Goal: Transaction & Acquisition: Purchase product/service

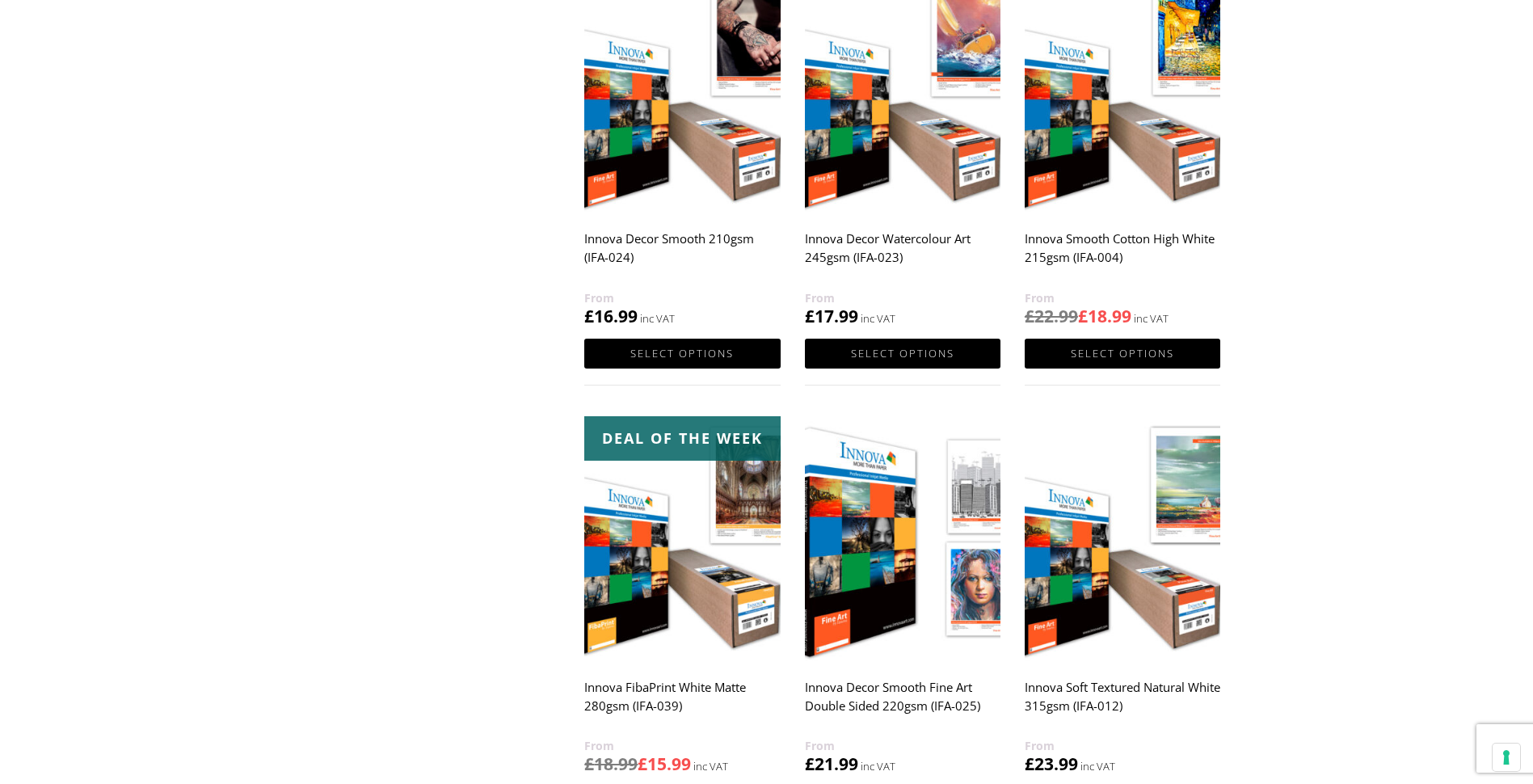
scroll to position [1213, 0]
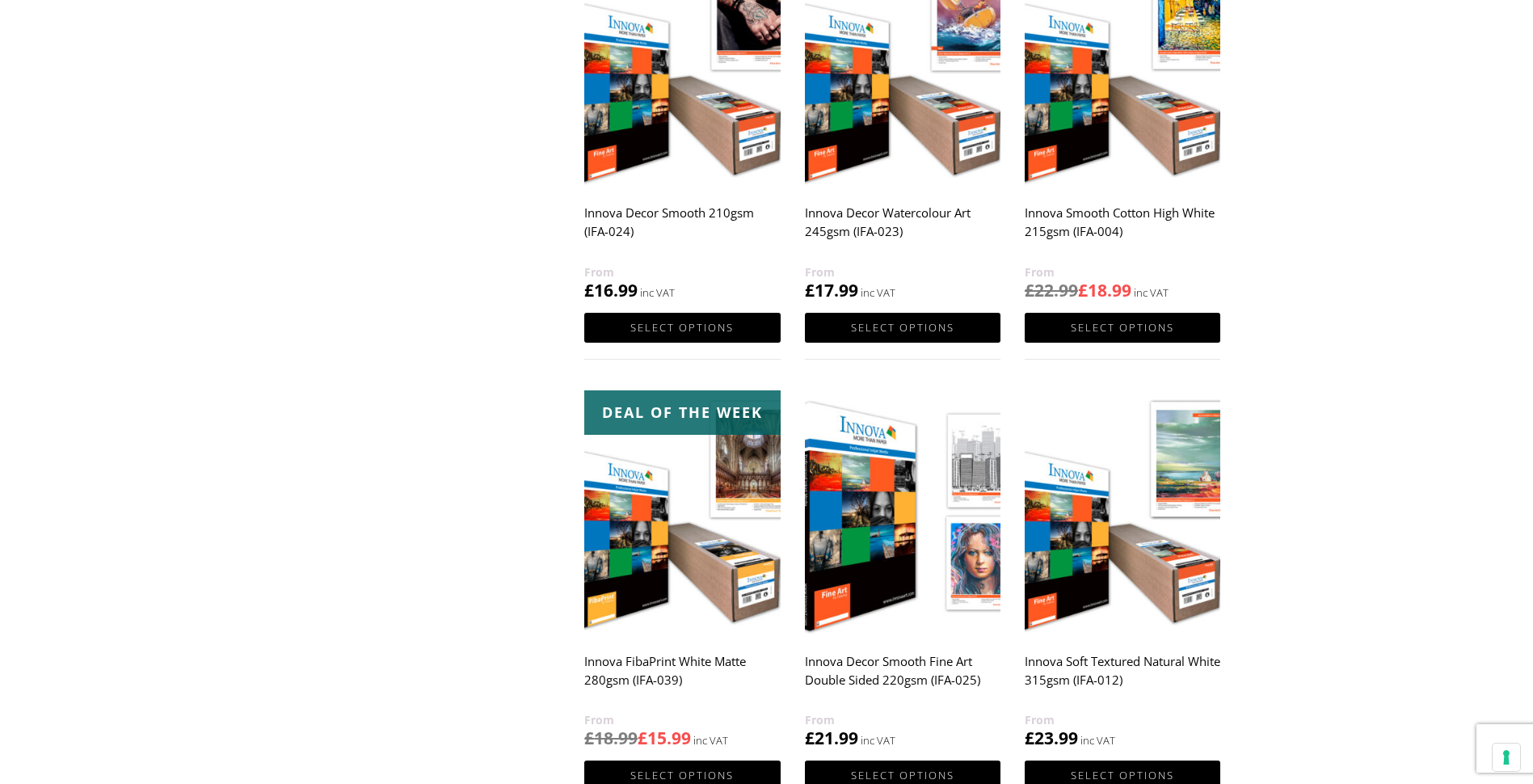
click at [858, 528] on img at bounding box center [902, 513] width 196 height 245
click at [862, 520] on img at bounding box center [902, 513] width 196 height 245
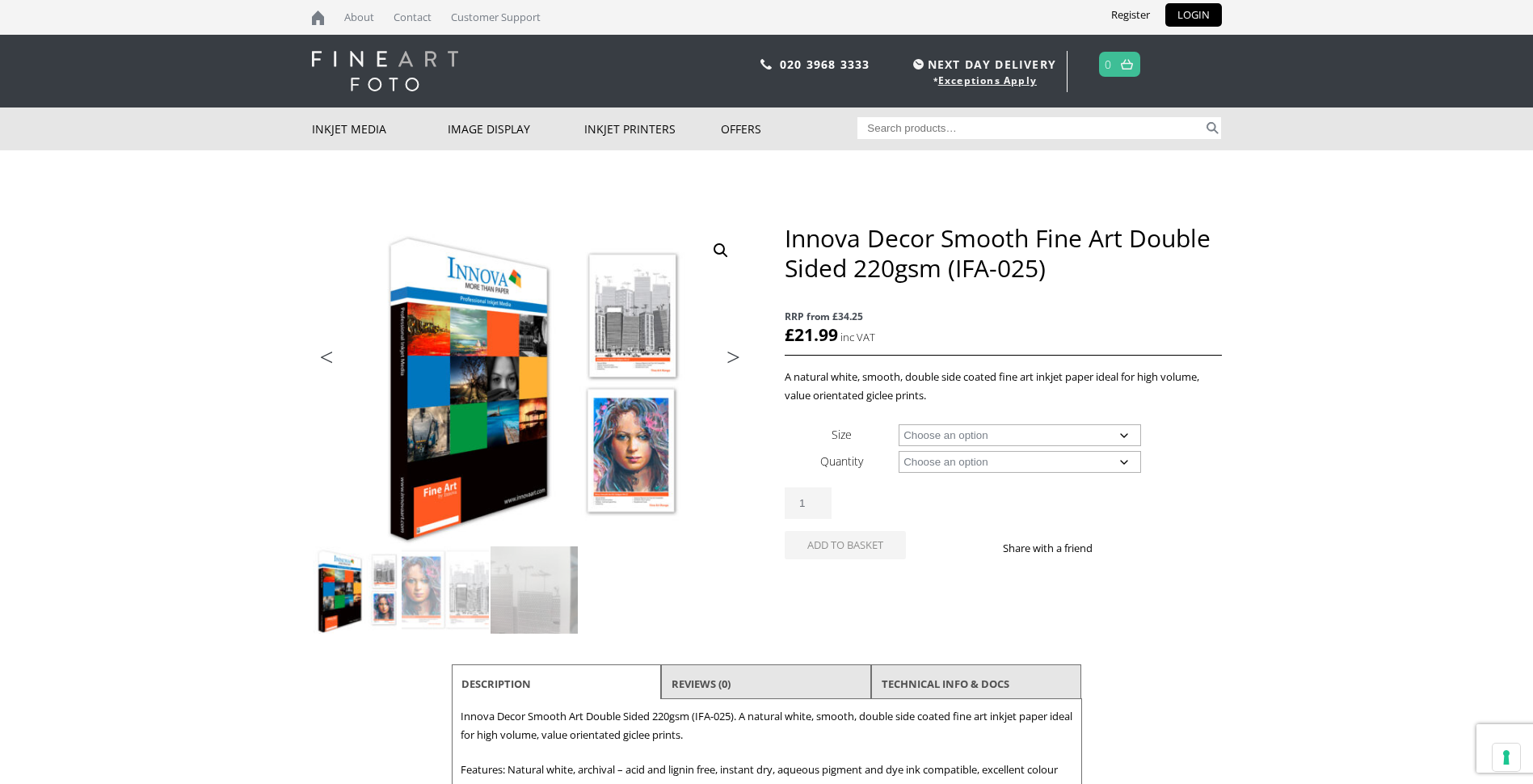
click at [647, 462] on img at bounding box center [415, 308] width 865 height 639
click at [417, 572] on img at bounding box center [445, 590] width 88 height 88
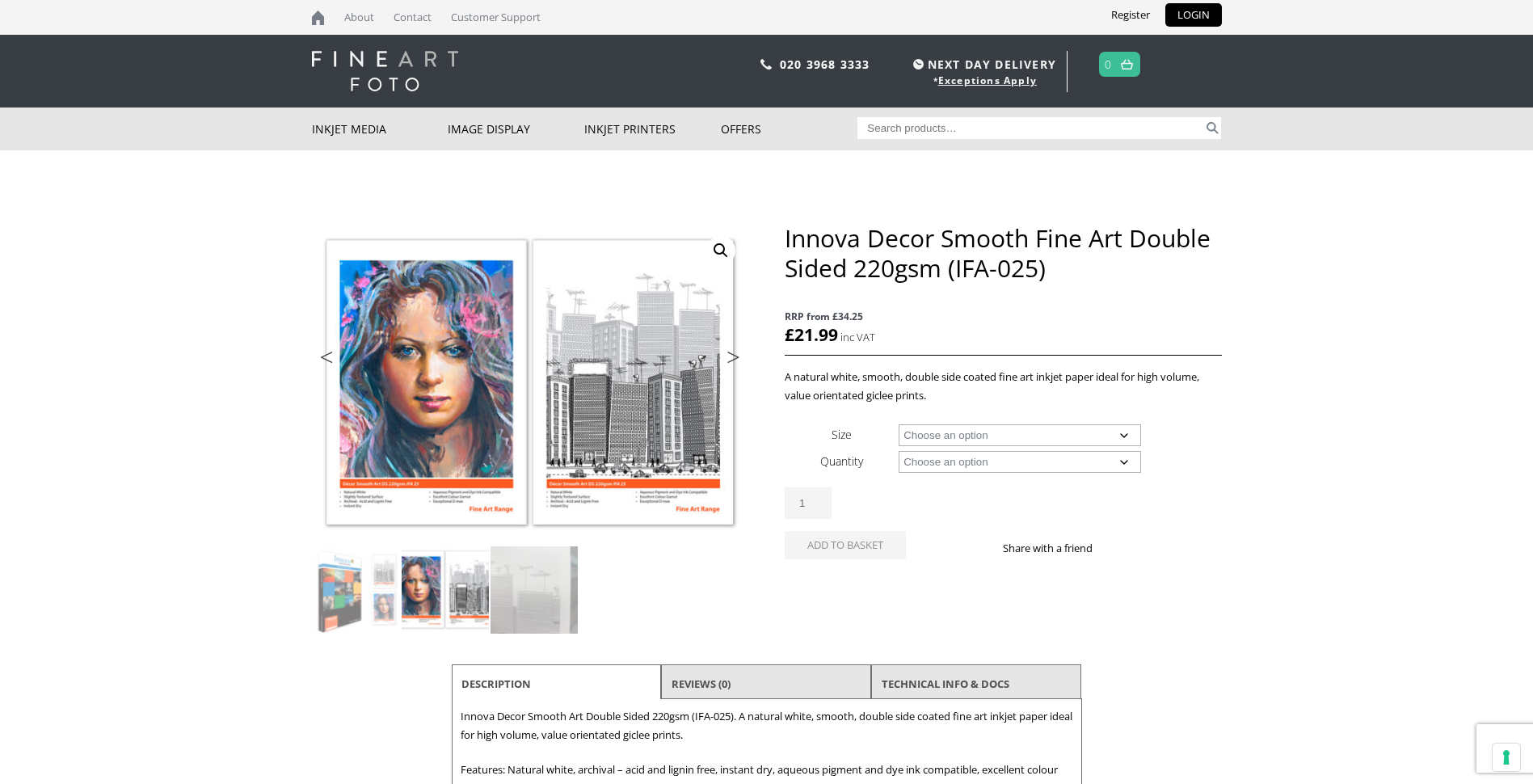
click at [480, 575] on img at bounding box center [445, 590] width 88 height 88
click at [540, 586] on img at bounding box center [534, 590] width 88 height 88
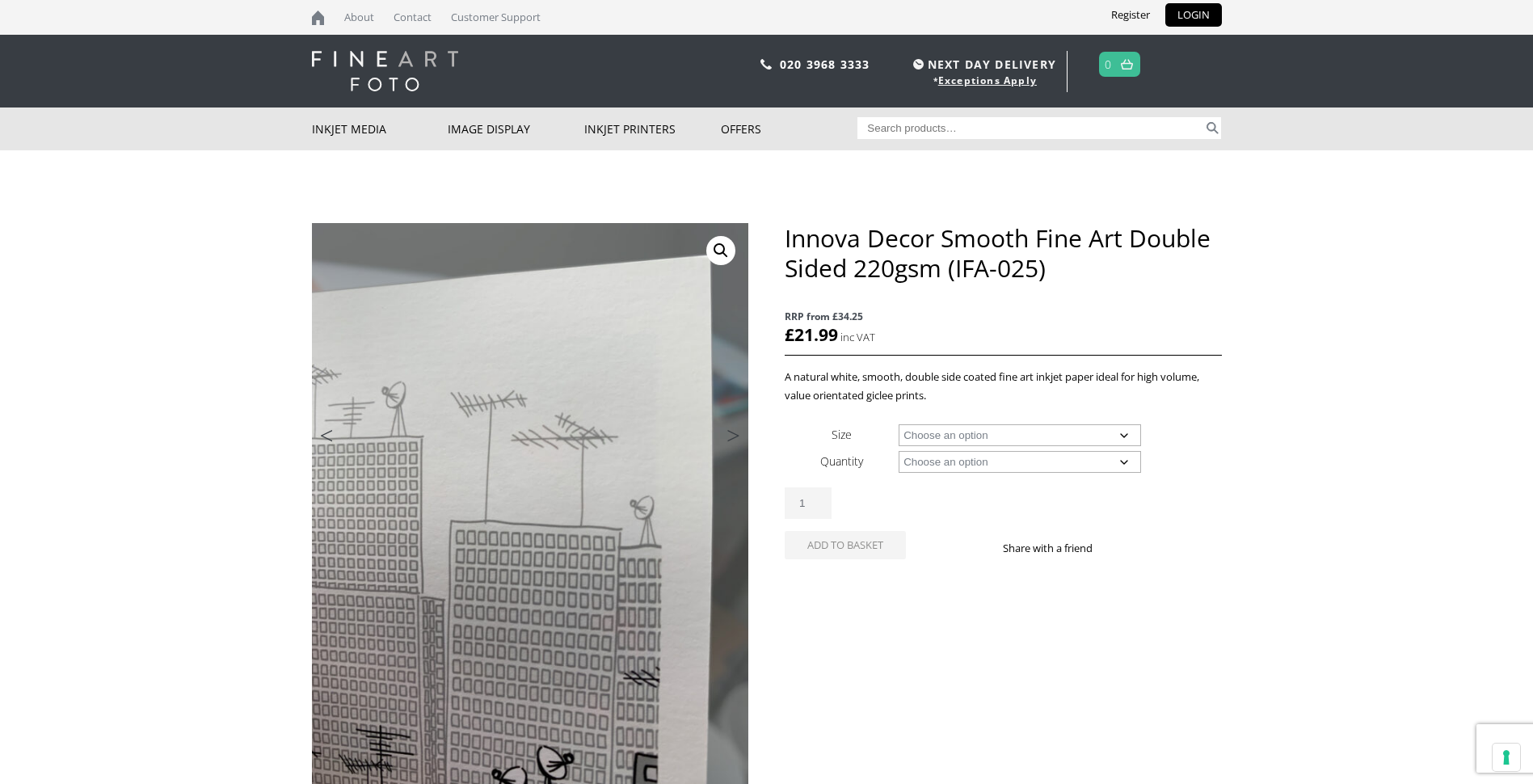
click at [1124, 432] on select "Choose an option A4 Sheet A3 Sheet A3+ Sheet A2 Sheet" at bounding box center [1020, 435] width 243 height 22
click at [899, 425] on select "Choose an option A4 Sheet A3 Sheet A3+ Sheet A2 Sheet" at bounding box center [1020, 435] width 243 height 22
select select "a4-sheet"
click at [1128, 461] on select "Choose an option 25 Sheets" at bounding box center [1020, 462] width 243 height 22
select select "25-sheets"
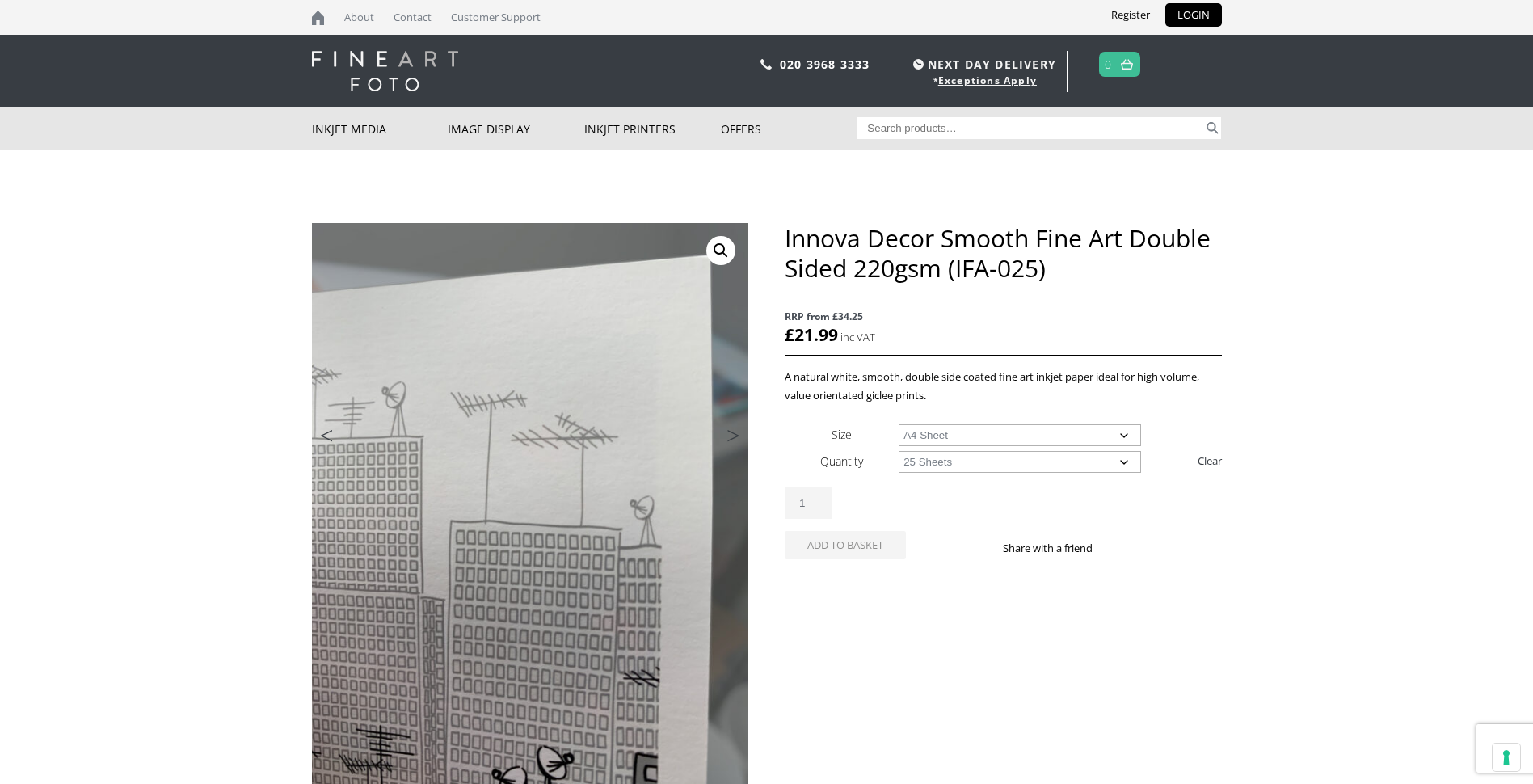
click at [899, 451] on select "Choose an option 25 Sheets" at bounding box center [1020, 462] width 243 height 22
select select "a4-sheet"
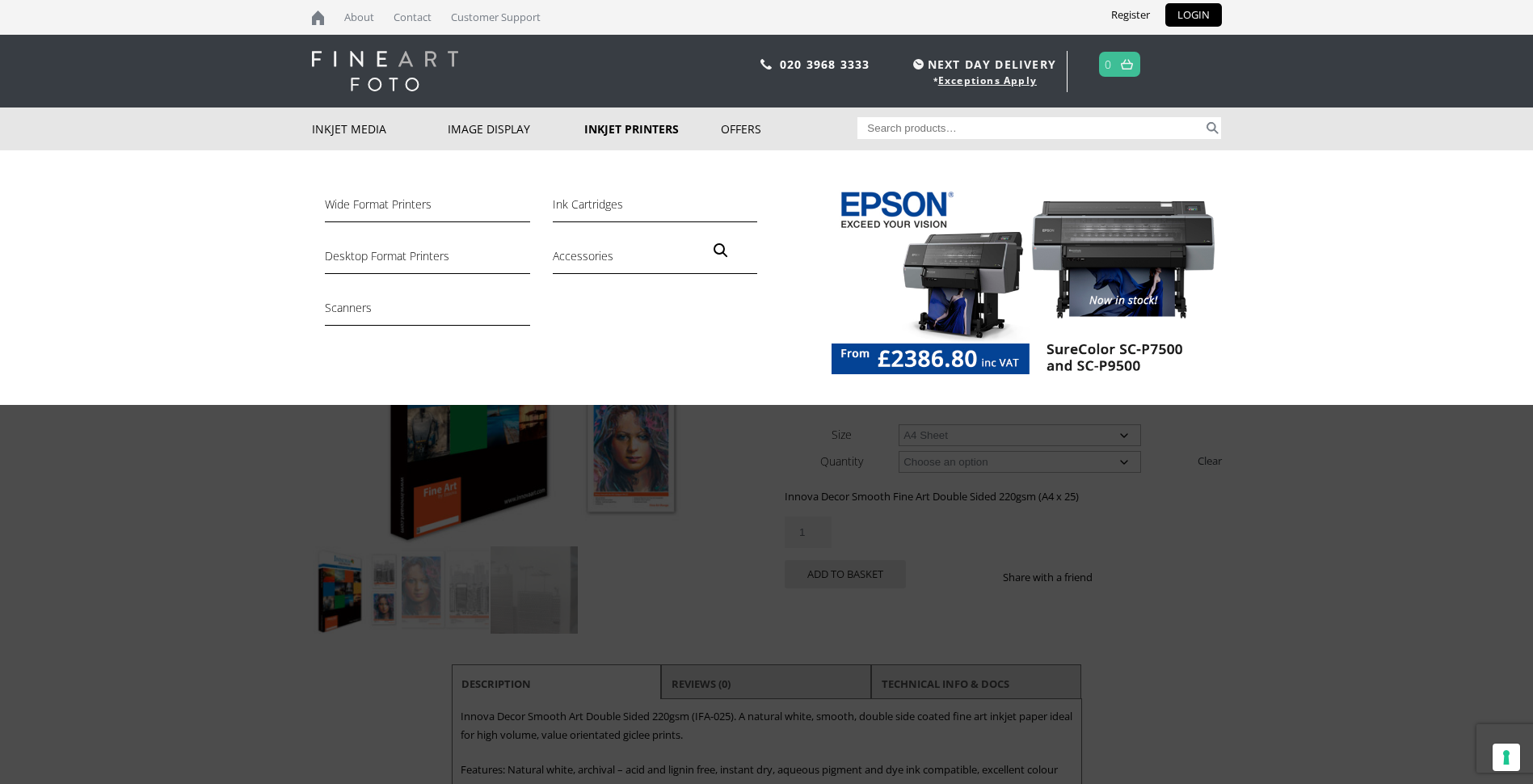
click at [634, 130] on link "Inkjet Printers" at bounding box center [653, 128] width 137 height 43
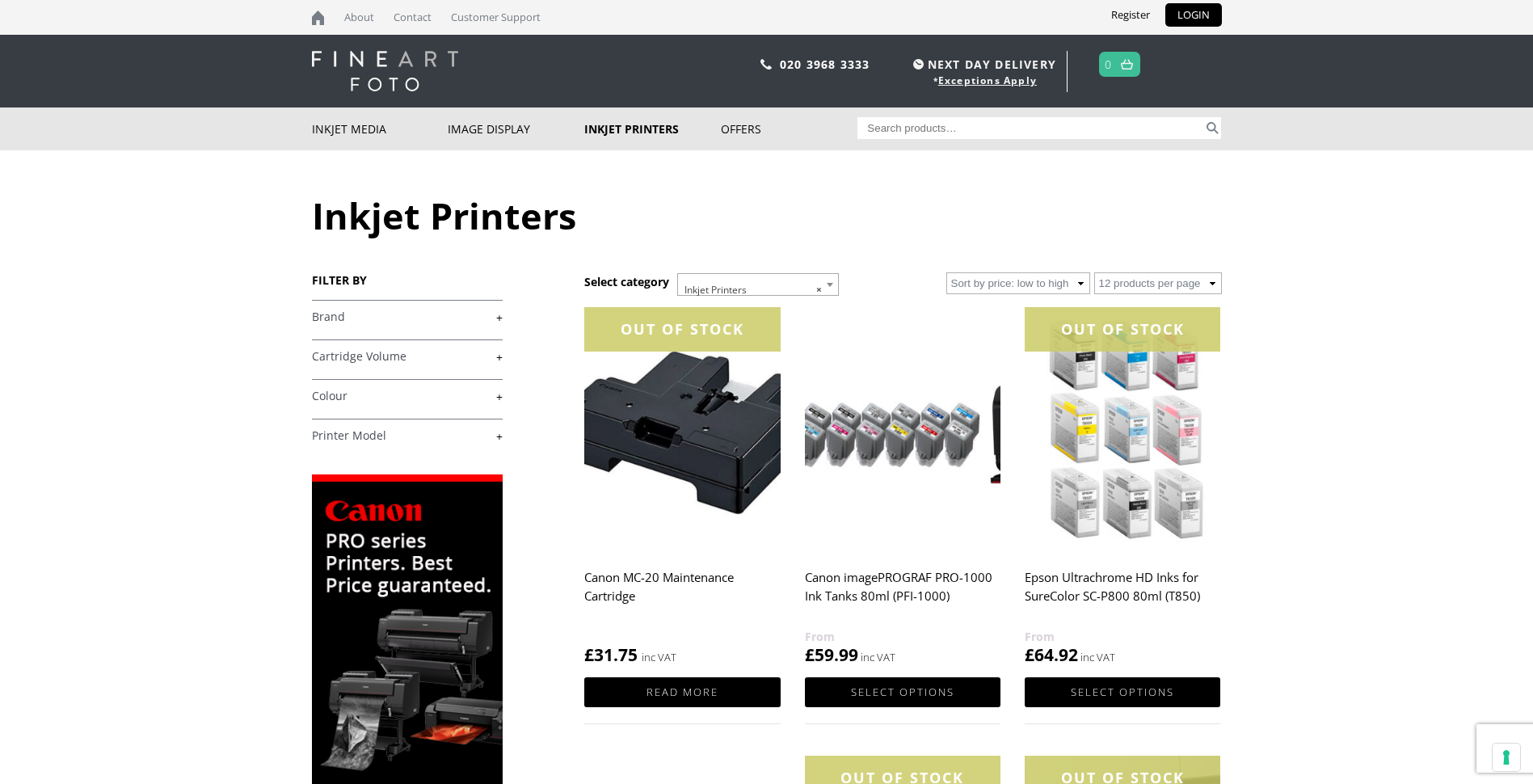
click at [500, 316] on link "+" at bounding box center [407, 317] width 191 height 15
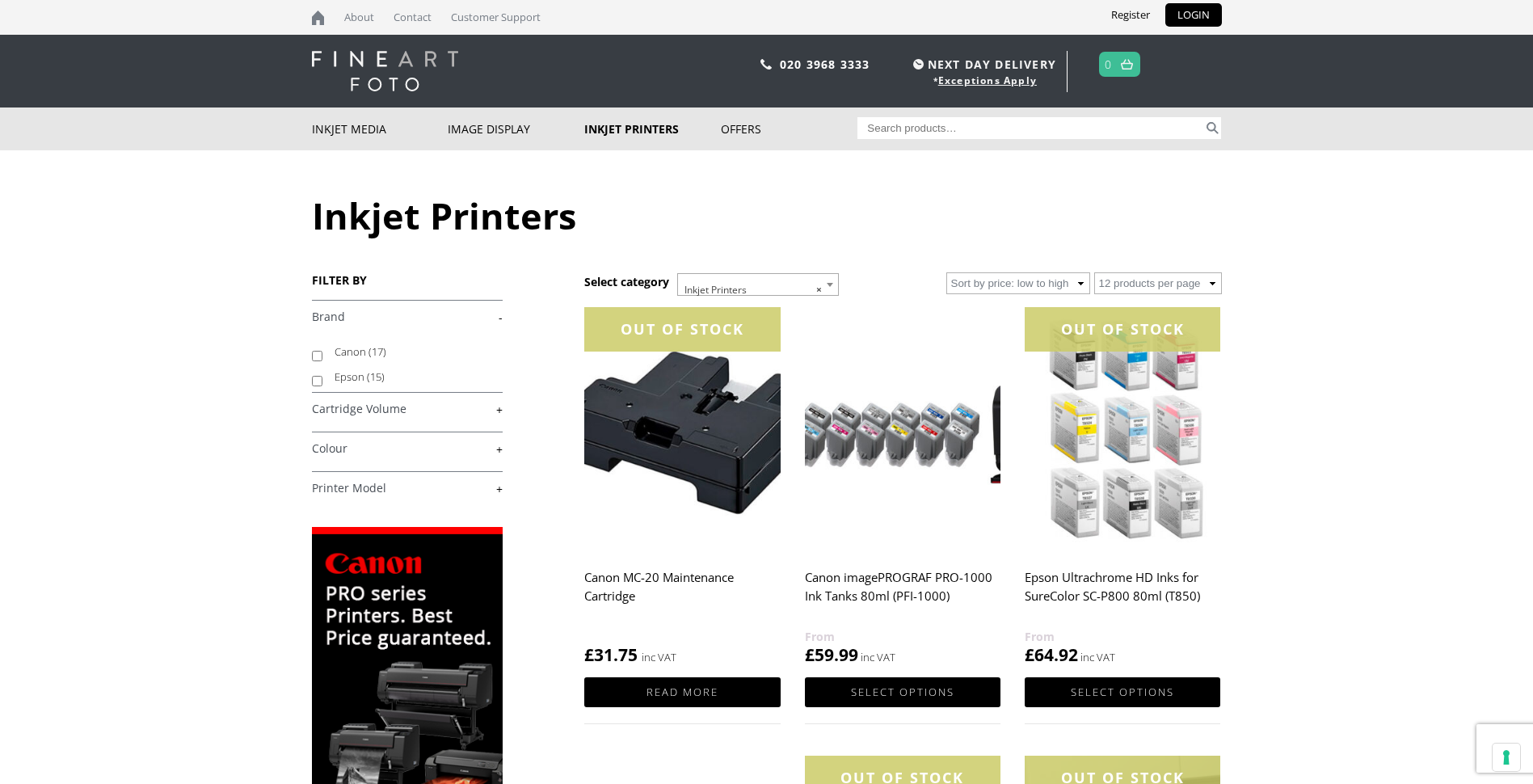
click at [309, 375] on body "NEXT DAY DELIVERY * Exceptions Apply About Contact Customer Support Register LO…" at bounding box center [766, 392] width 1533 height 784
click at [317, 379] on input "Epson (15)" at bounding box center [317, 381] width 11 height 11
checkbox input "true"
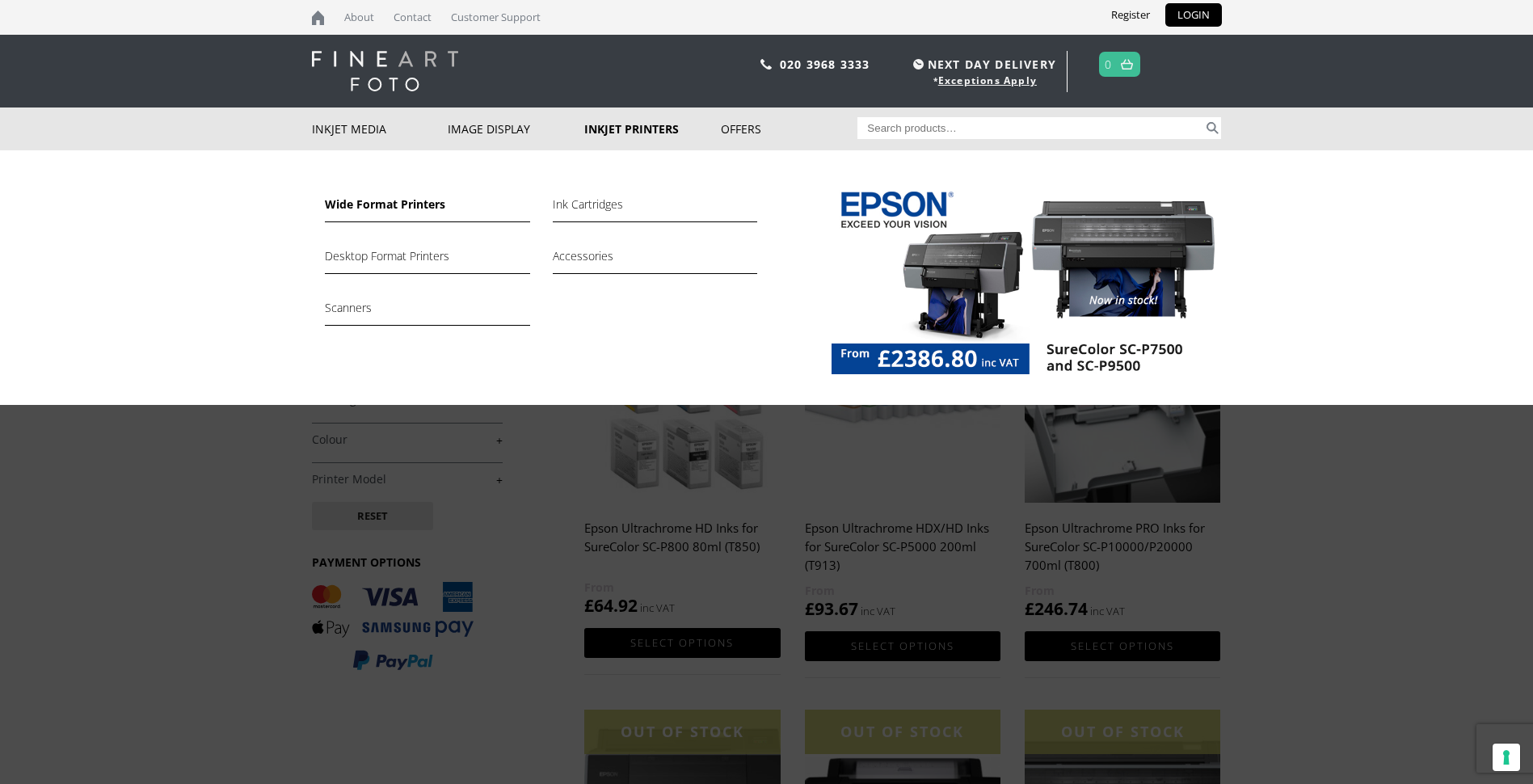
click at [435, 209] on link "Wide Format Printers" at bounding box center [427, 209] width 204 height 28
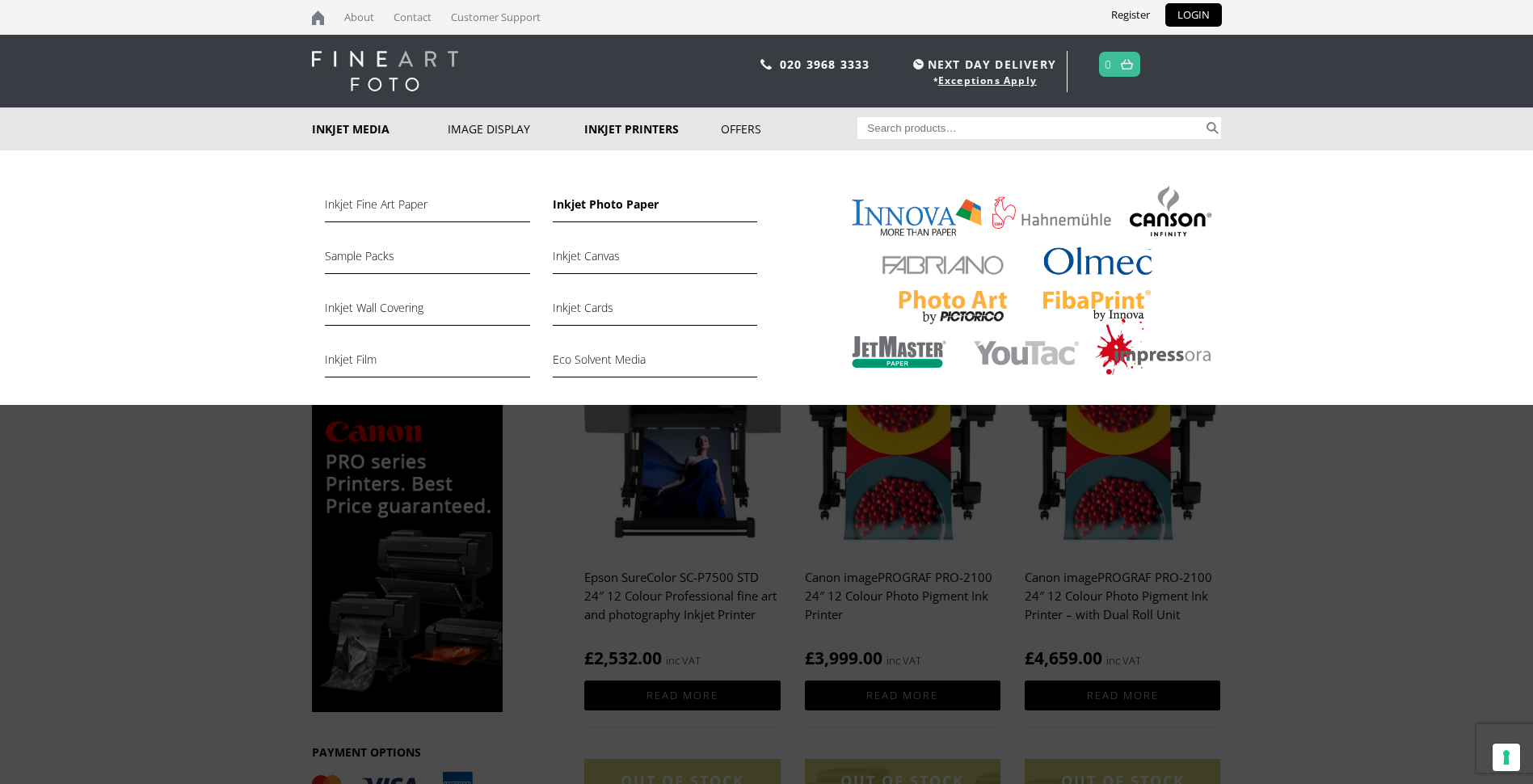
click at [581, 201] on link "Inkjet Photo Paper" at bounding box center [655, 209] width 204 height 28
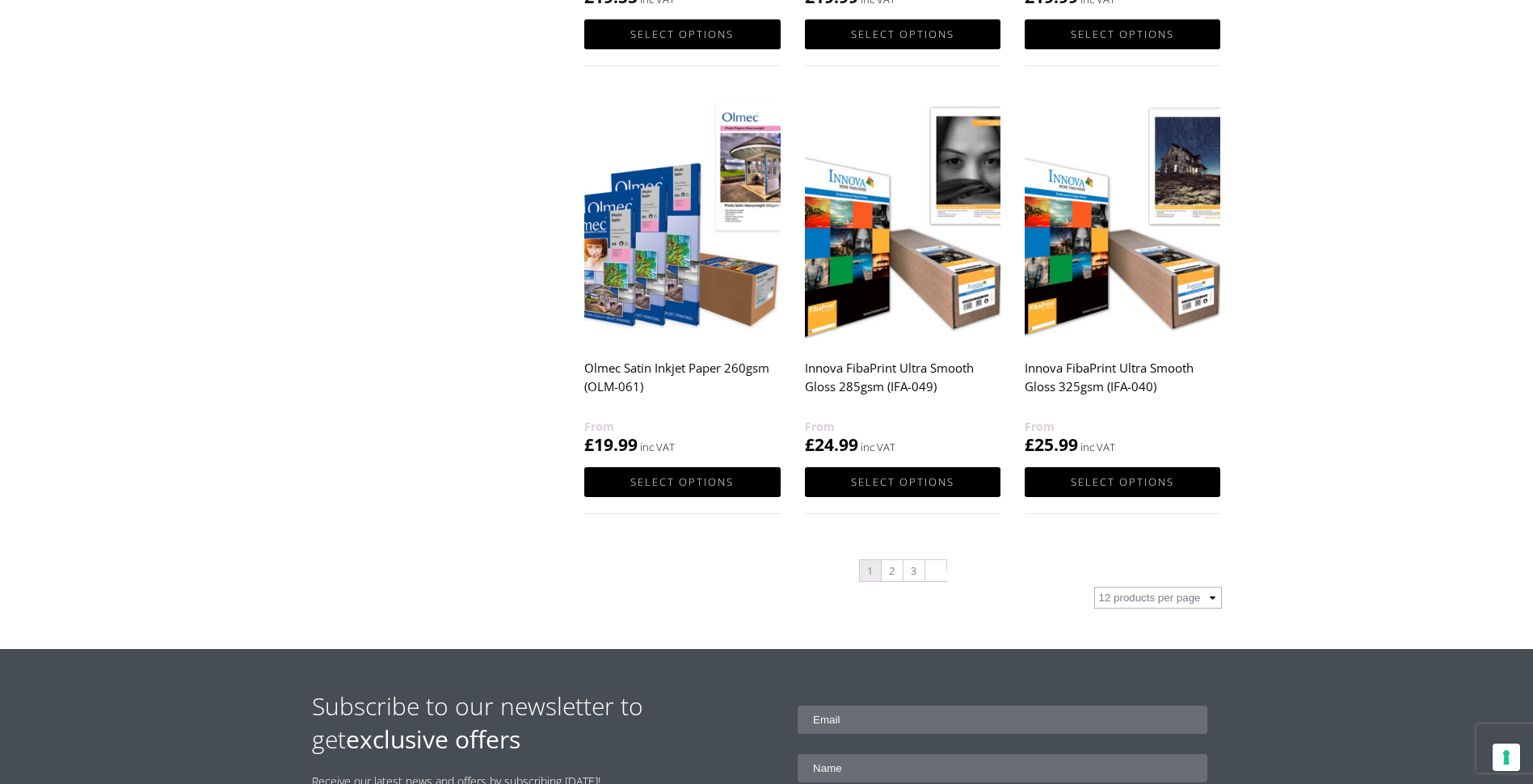
scroll to position [1455, 0]
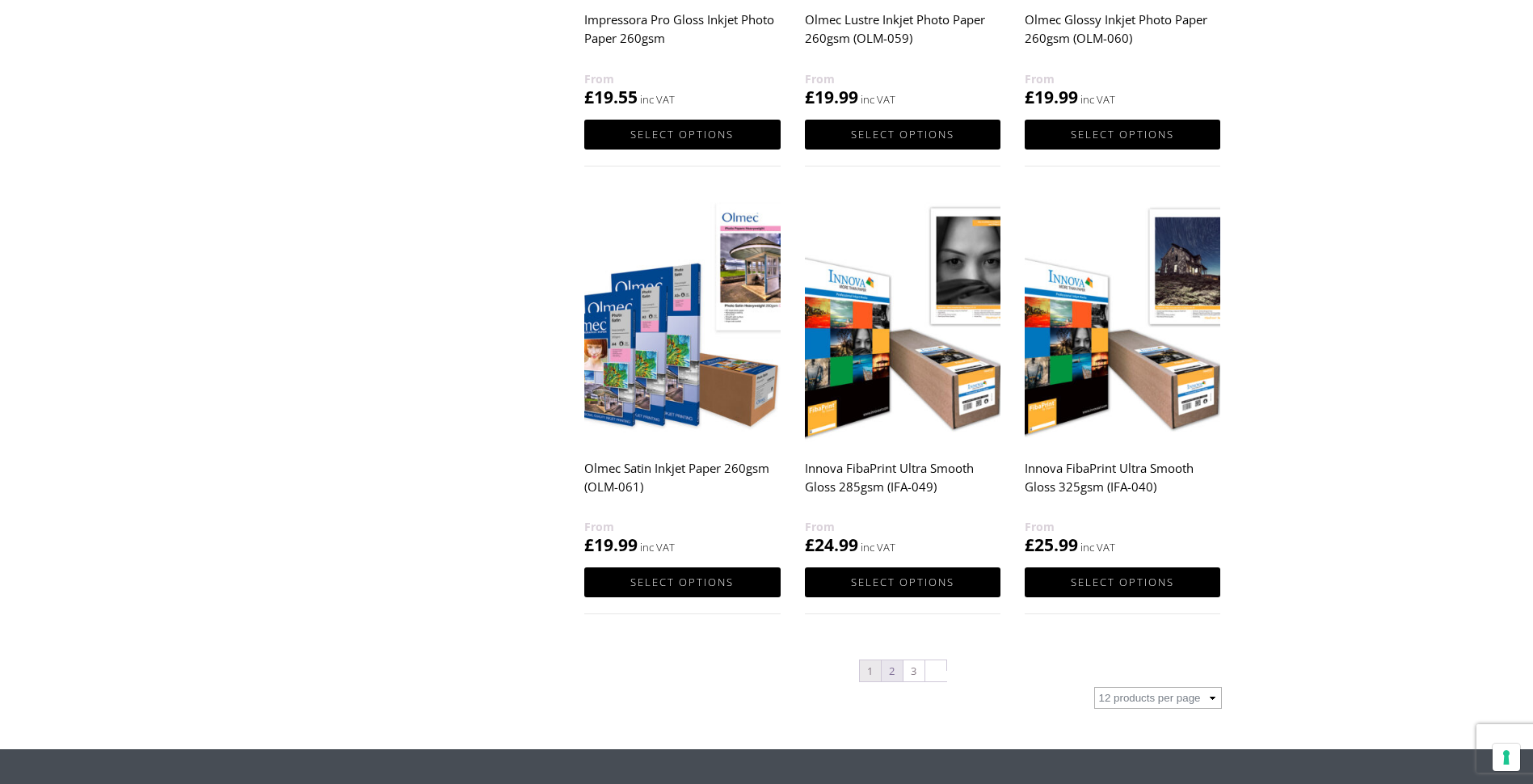
click at [894, 671] on link "2" at bounding box center [892, 671] width 21 height 21
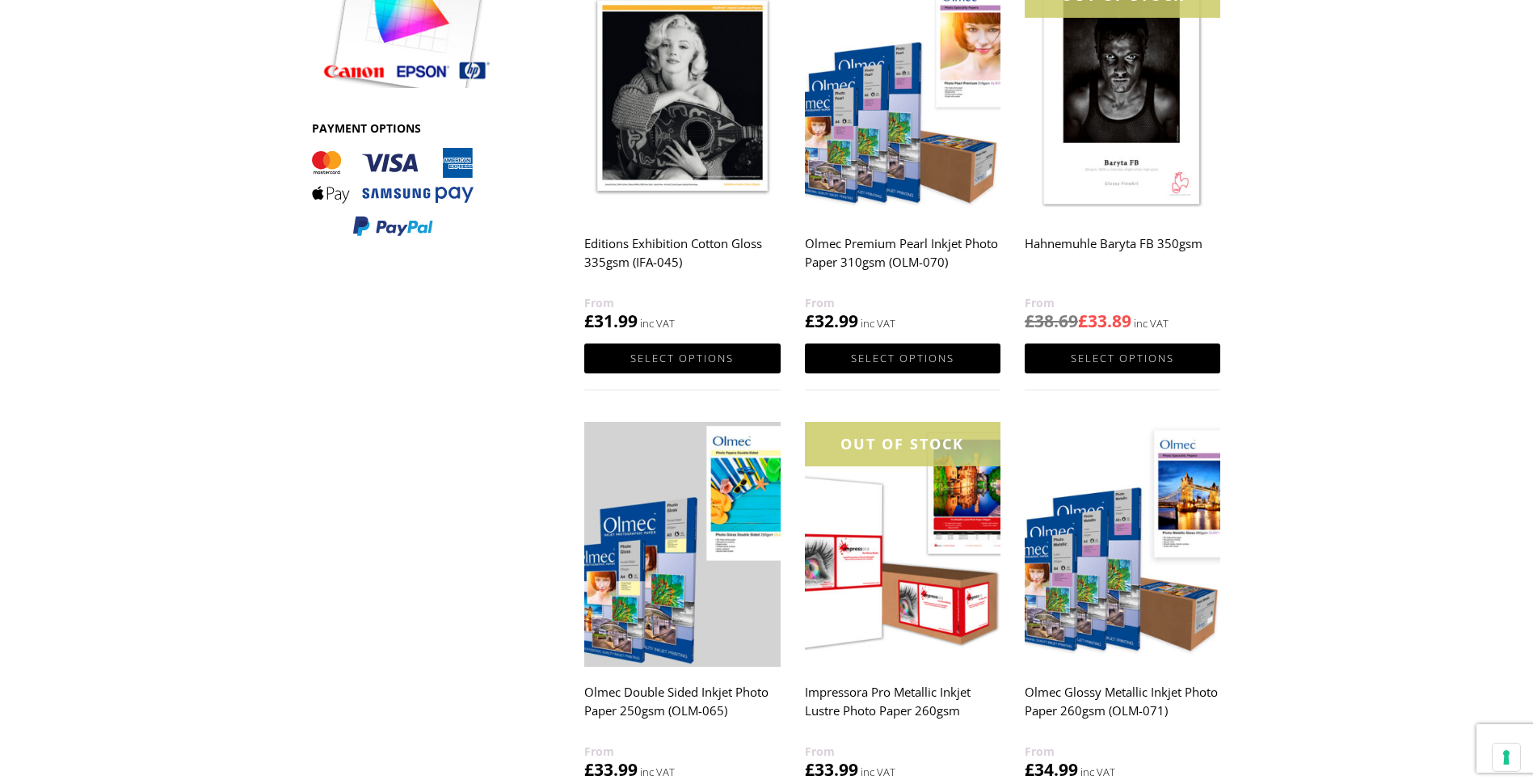
scroll to position [808, 0]
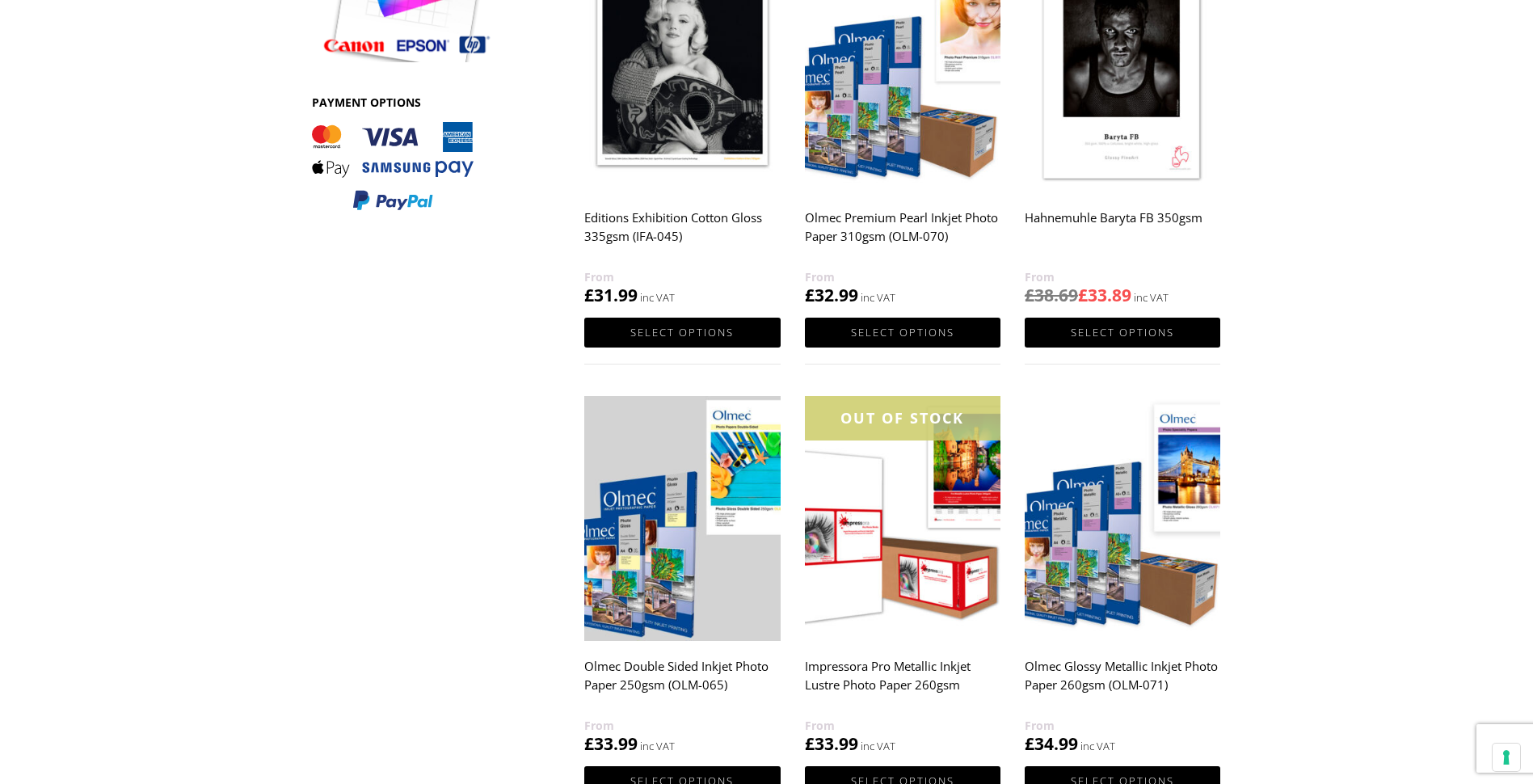
click at [1118, 545] on img at bounding box center [1123, 519] width 196 height 245
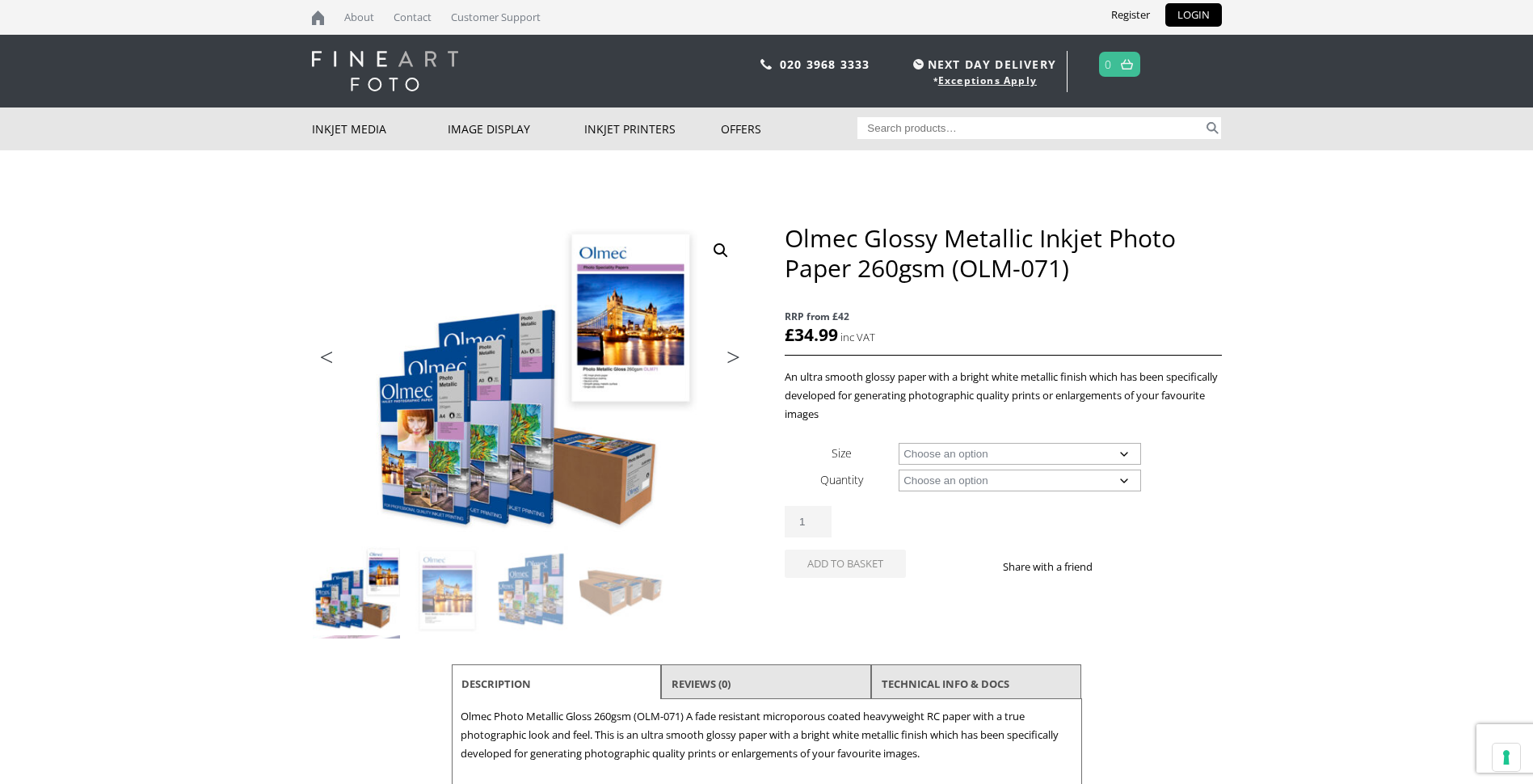
click at [1123, 447] on select "Choose an option A4 Sheet A3 Sheet A3+ Sheet A2 Sheet 17" Wide Roll 24" Wide Ro…" at bounding box center [1020, 454] width 243 height 22
click at [899, 443] on select "Choose an option A4 Sheet A3 Sheet A3+ Sheet A2 Sheet 17" Wide Roll 24" Wide Ro…" at bounding box center [1020, 454] width 243 height 22
select select "a4-sheet"
click at [1126, 485] on select "Choose an option 50 Sheets" at bounding box center [1020, 480] width 243 height 22
select select "50-sheets"
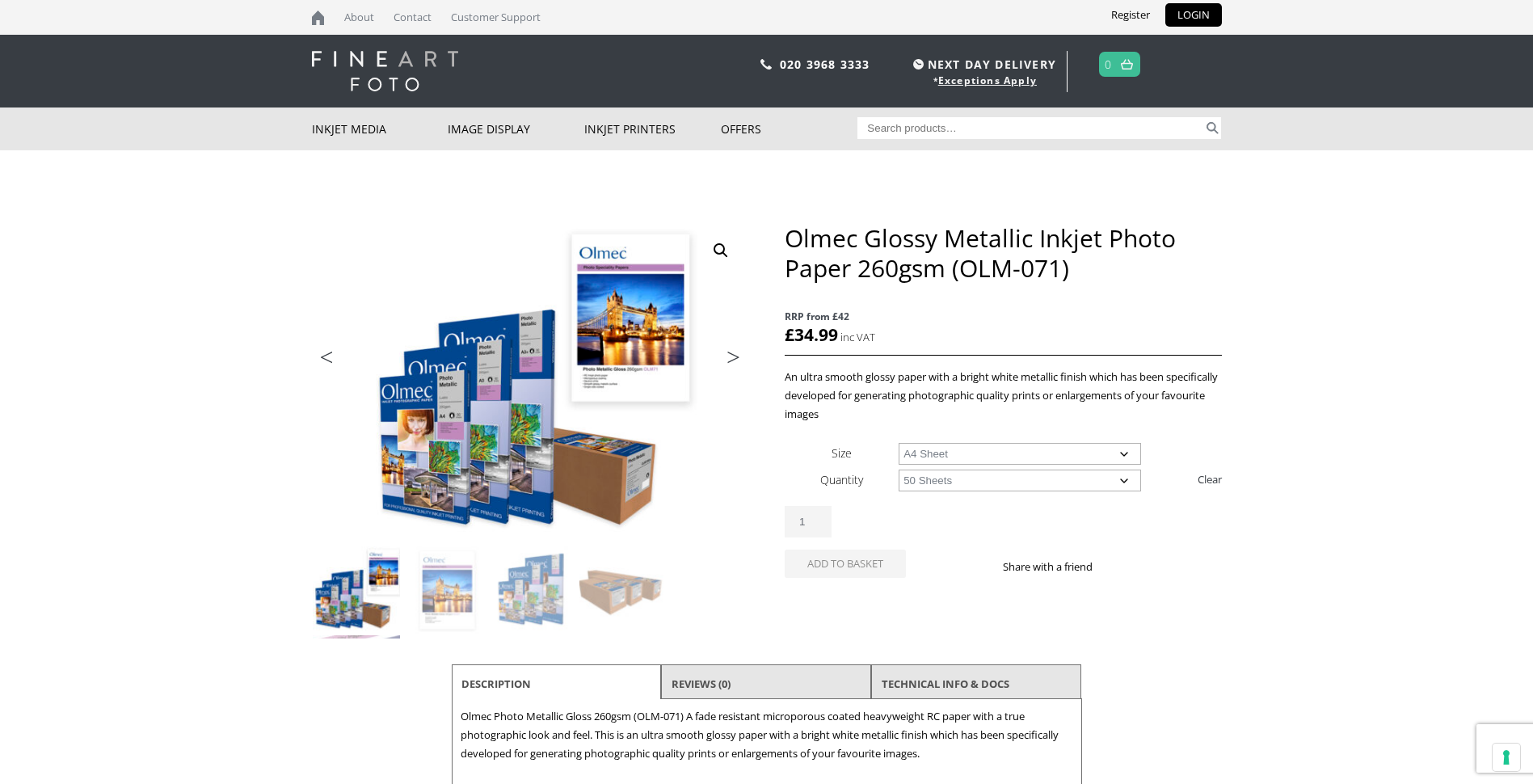
click at [899, 470] on select "Choose an option 50 Sheets" at bounding box center [1020, 480] width 243 height 22
select select "a4-sheet"
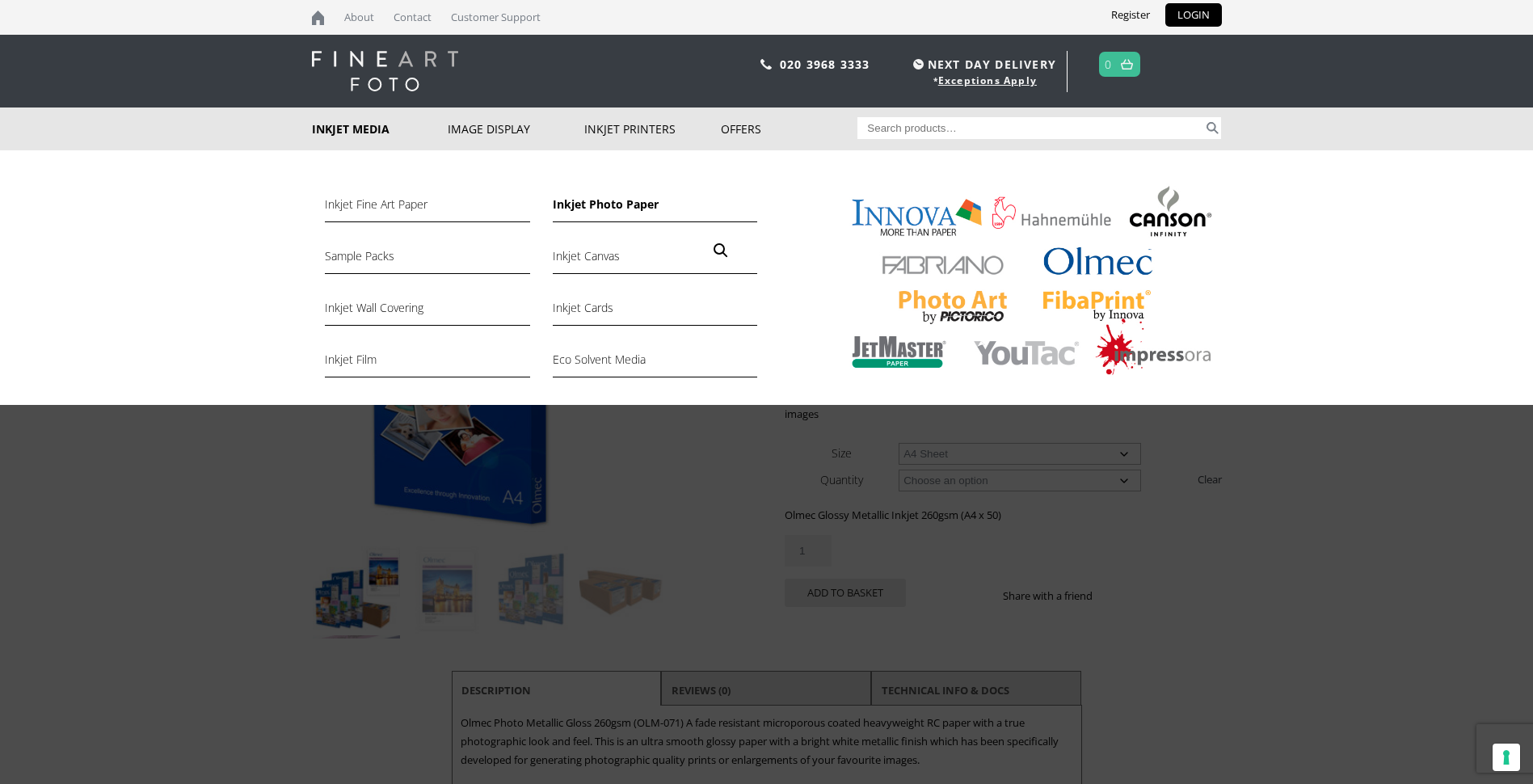
click at [579, 212] on link "Inkjet Photo Paper" at bounding box center [655, 209] width 204 height 28
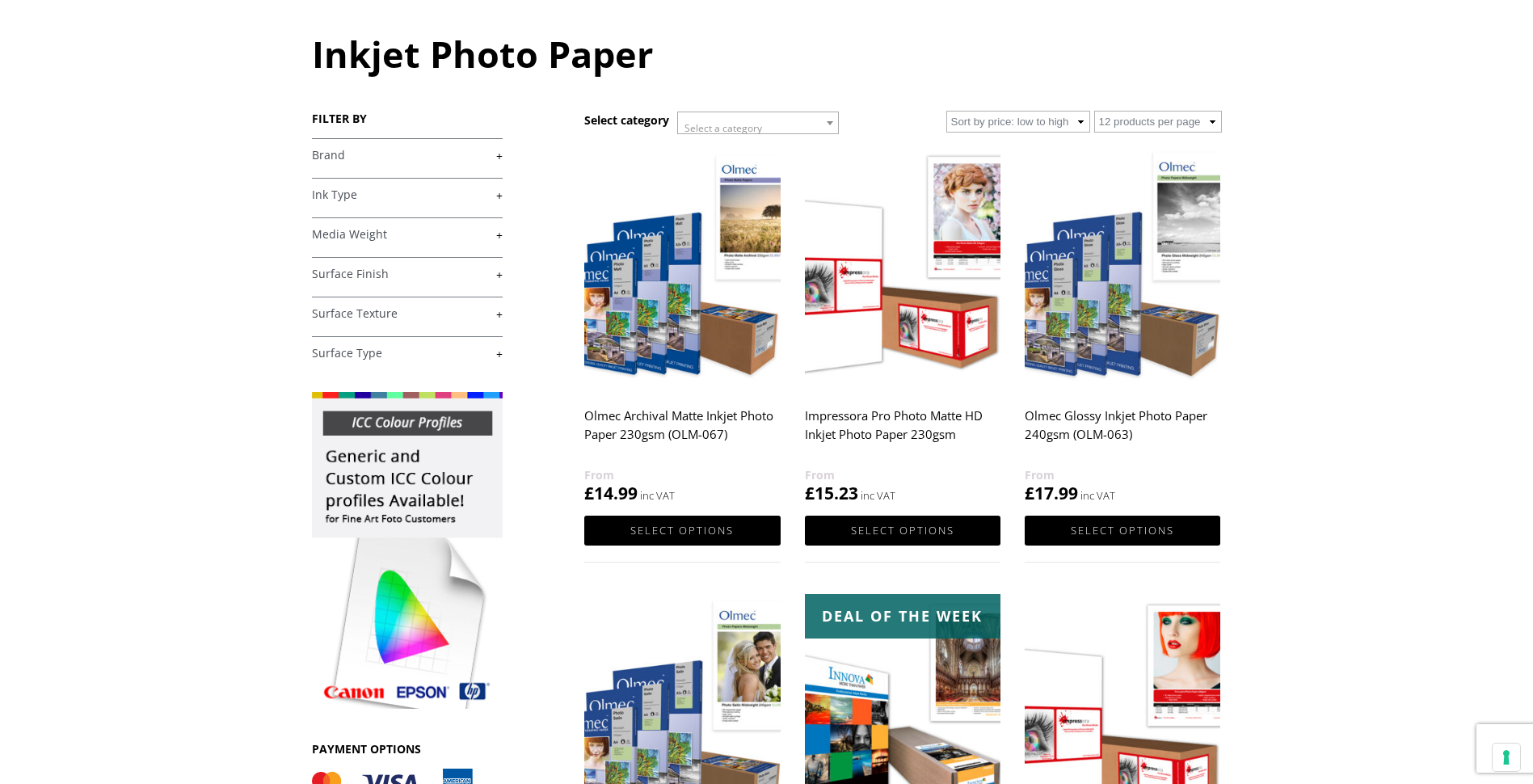
click at [1107, 359] on img at bounding box center [1123, 268] width 196 height 245
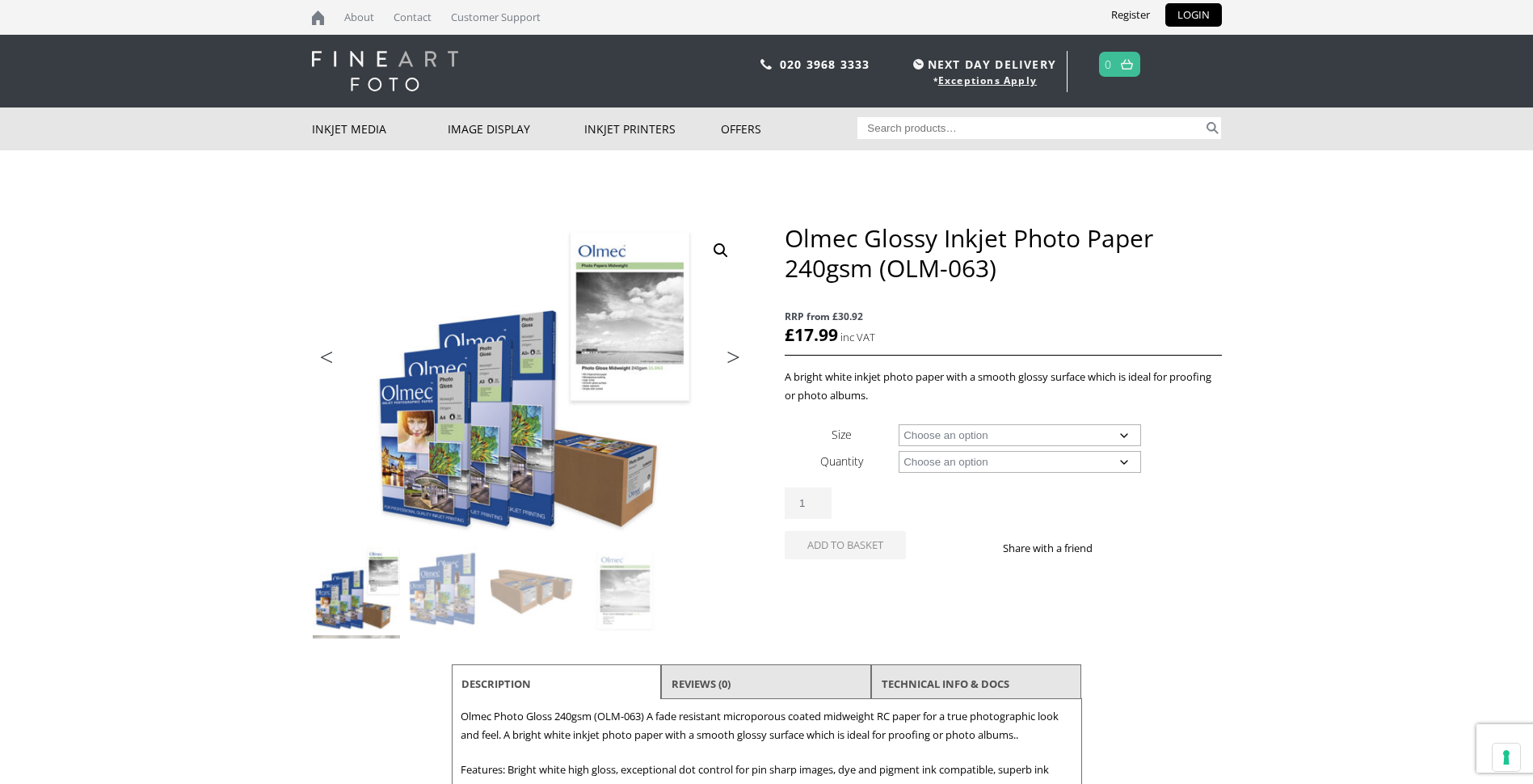
click at [1131, 433] on select "Choose an option A4 Sheet A3 Sheet A3+ Sheet A2 Sheet 17" Wide Roll 24" Wide Ro…" at bounding box center [1020, 435] width 243 height 22
click at [899, 425] on select "Choose an option A4 Sheet A3 Sheet A3+ Sheet A2 Sheet 17" Wide Roll 24" Wide Ro…" at bounding box center [1020, 435] width 243 height 22
select select "a3-sheet-2"
click at [1126, 460] on select "Choose an option 50 Sheets" at bounding box center [1020, 462] width 243 height 22
select select "50-sheets"
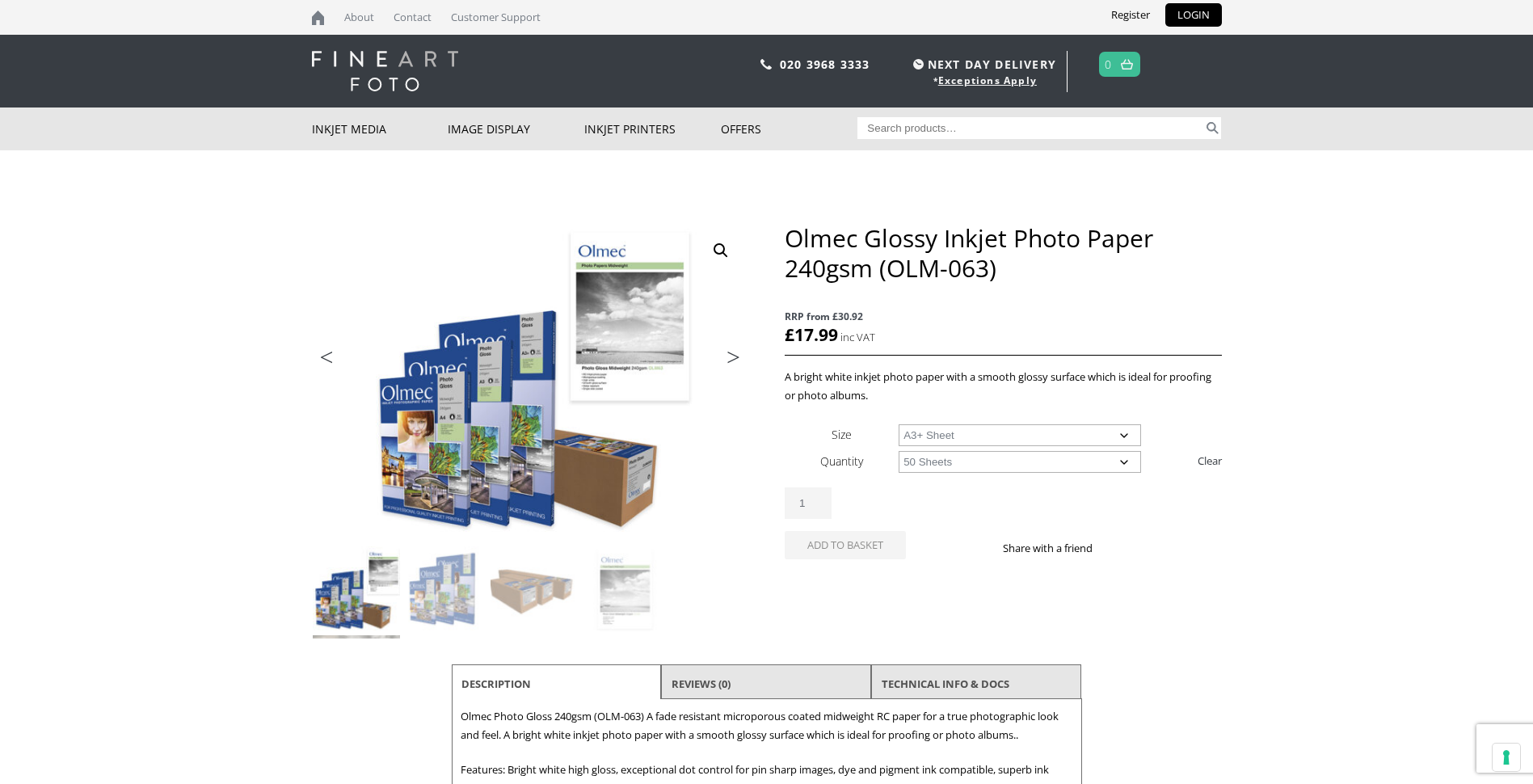
click at [899, 451] on select "Choose an option 50 Sheets" at bounding box center [1020, 462] width 243 height 22
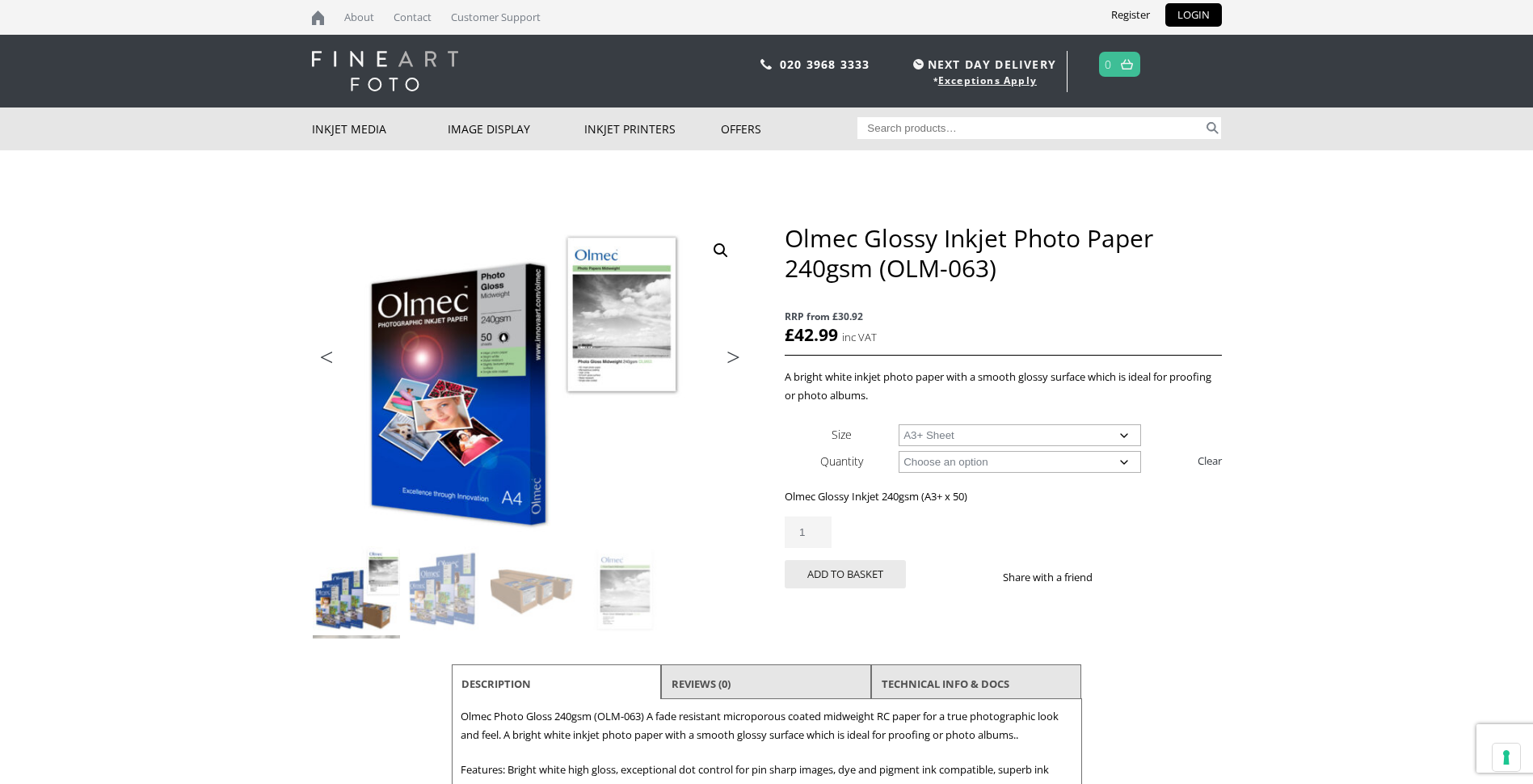
click at [1128, 436] on select "Choose an option A4 Sheet A3 Sheet A3+ Sheet A2 Sheet" at bounding box center [1020, 435] width 243 height 22
click at [899, 425] on select "Choose an option A4 Sheet A3 Sheet A3+ Sheet A2 Sheet" at bounding box center [1020, 435] width 243 height 22
click at [950, 527] on div "Olmec Glossy Inkjet Photo Paper 240gsm (OLM-063) quantity 1" at bounding box center [1003, 532] width 436 height 32
click at [1123, 432] on select "Choose an option A4 Sheet A3 Sheet A3+ Sheet A2 Sheet" at bounding box center [1020, 435] width 243 height 22
click at [899, 425] on select "Choose an option A4 Sheet A3 Sheet A3+ Sheet A2 Sheet" at bounding box center [1020, 435] width 243 height 22
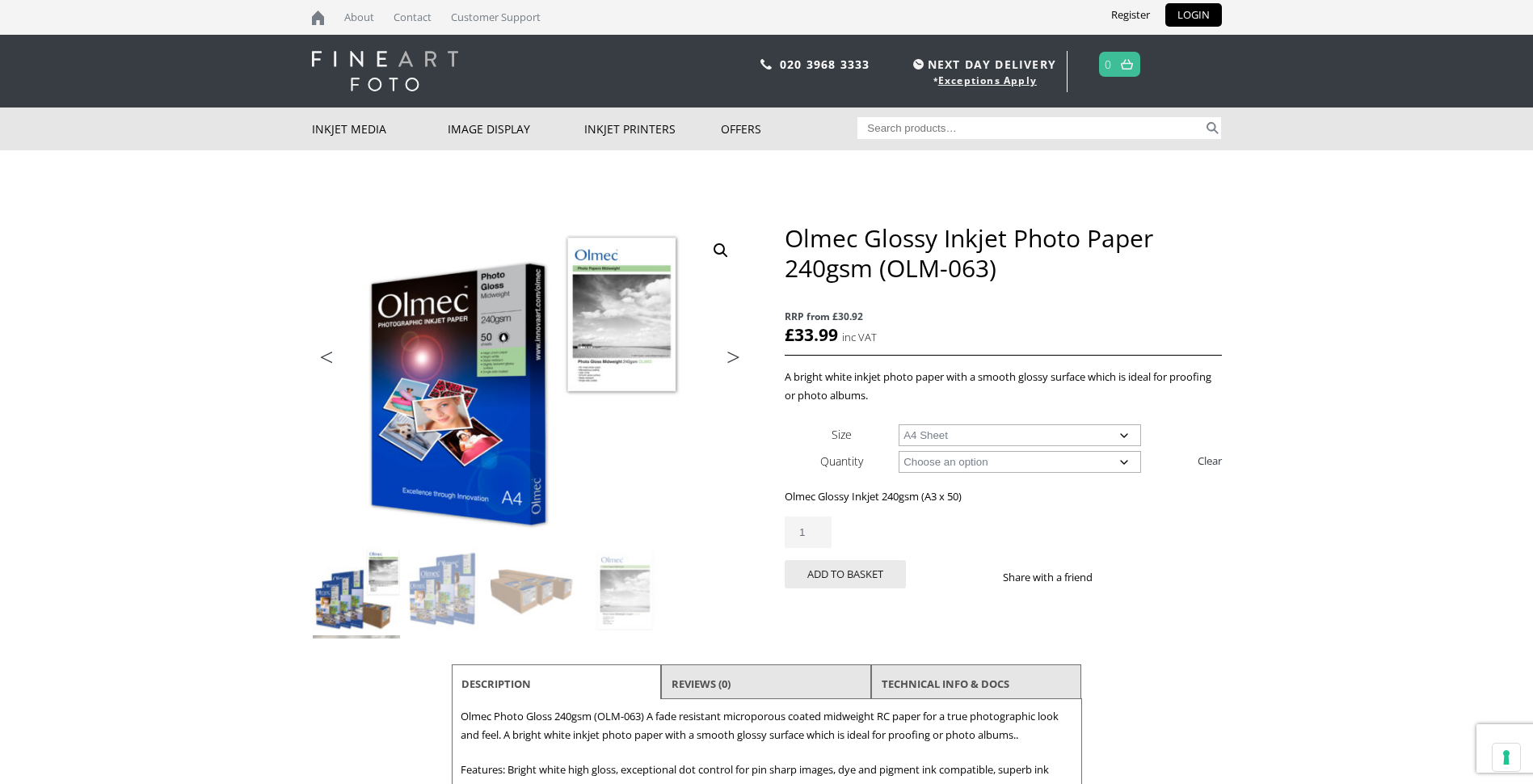
select select "a4-sheet"
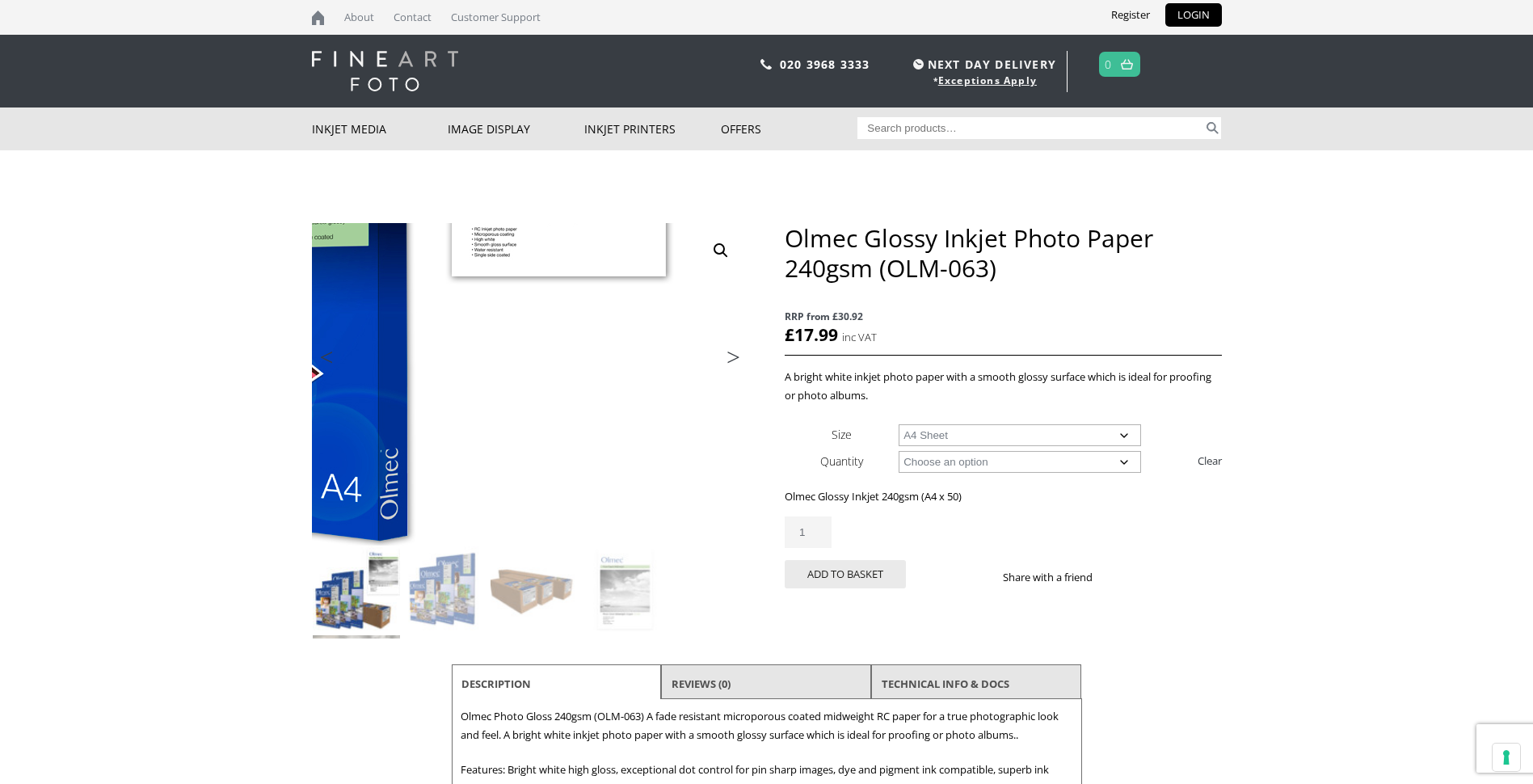
click at [686, 509] on img at bounding box center [377, 263] width 865 height 639
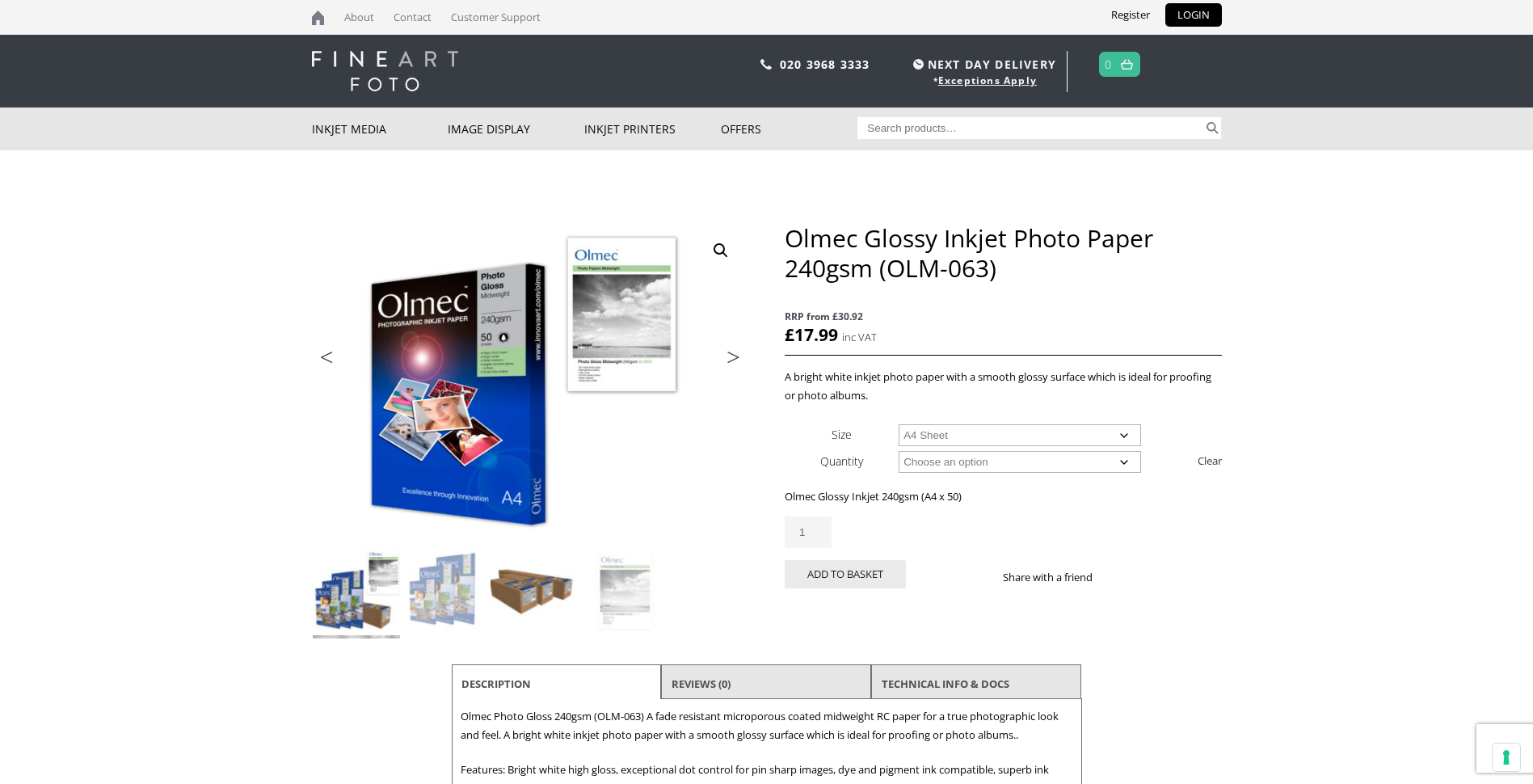
click at [560, 588] on img at bounding box center [534, 590] width 88 height 88
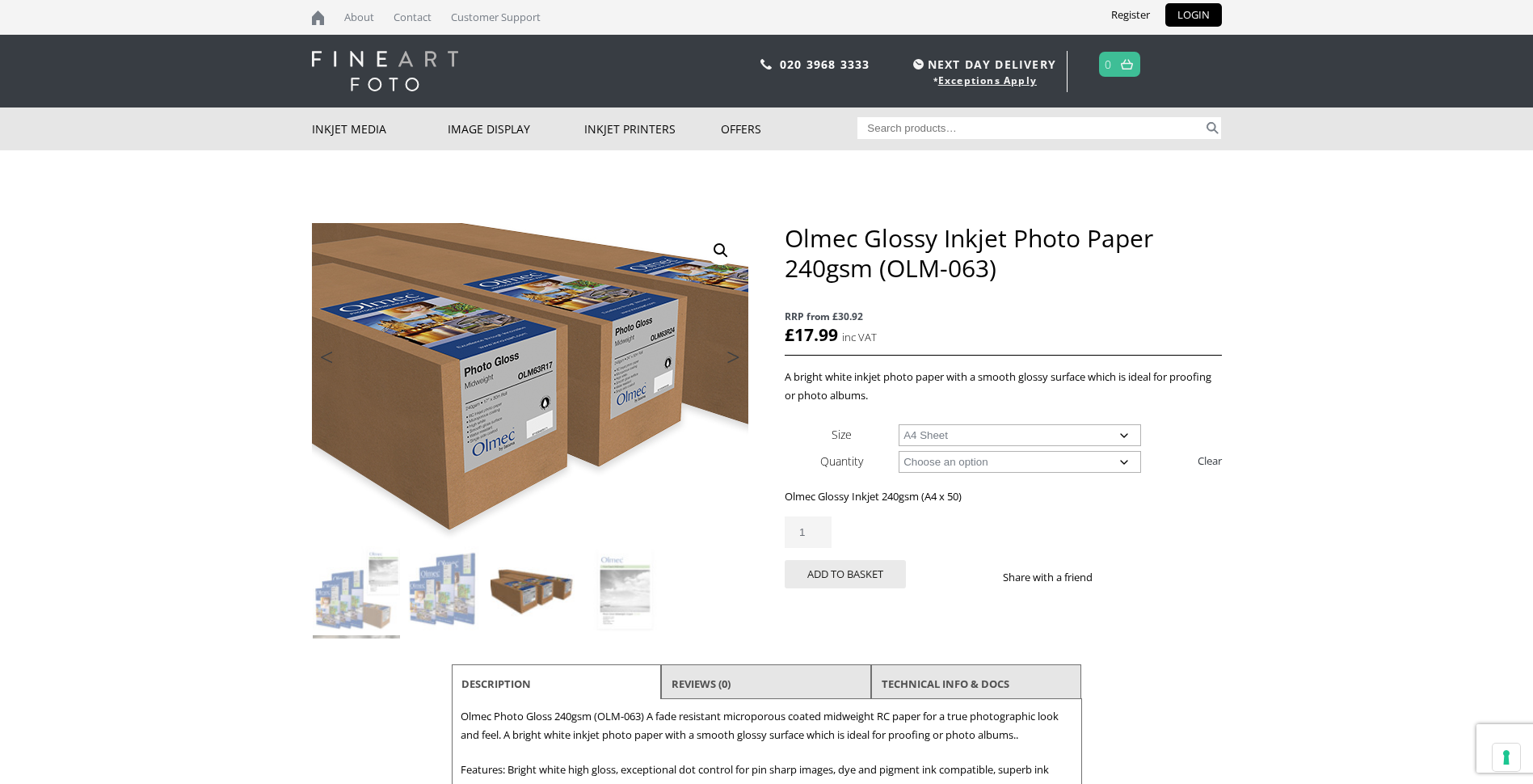
click at [516, 414] on img at bounding box center [545, 356] width 865 height 639
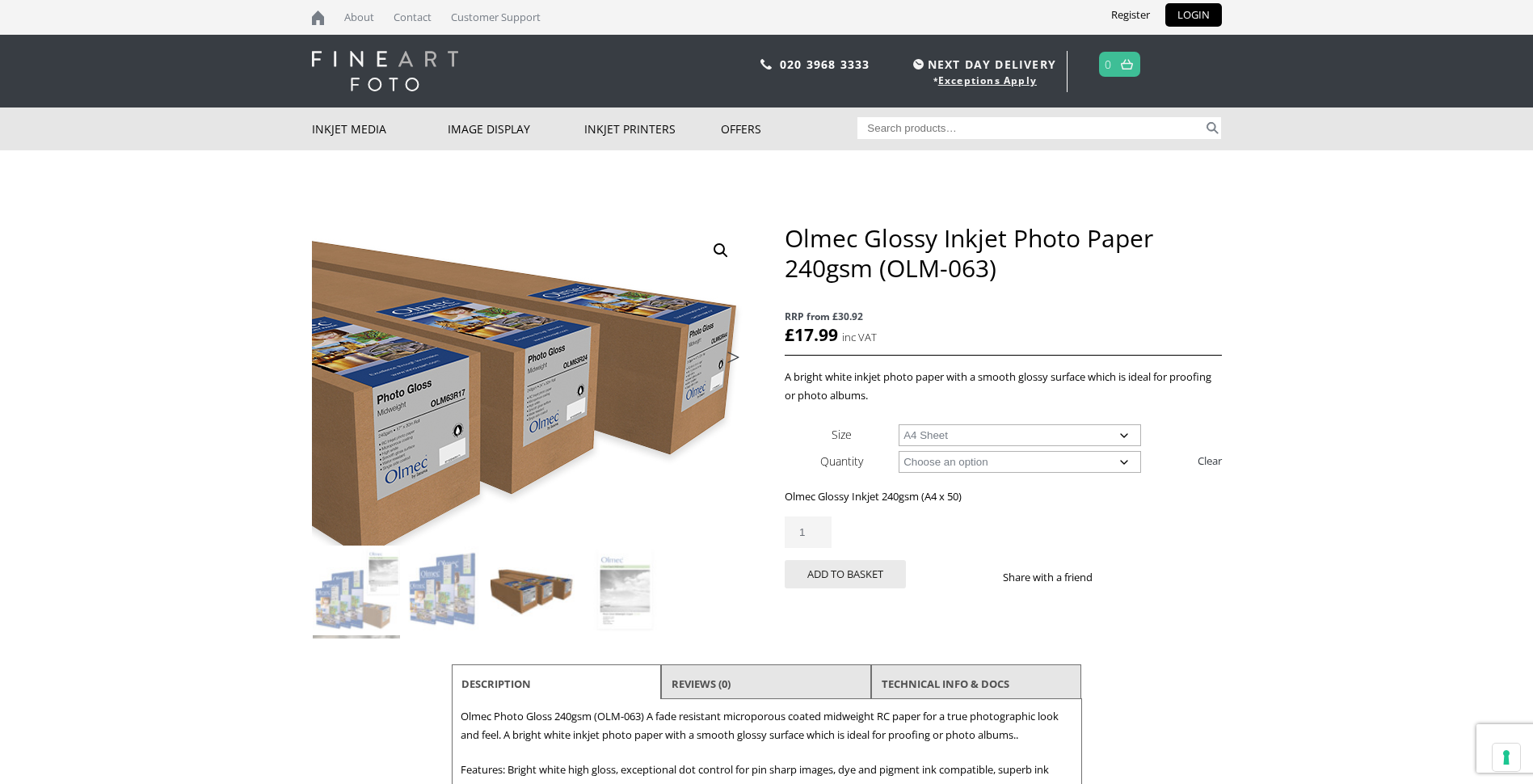
click at [606, 385] on img at bounding box center [457, 384] width 865 height 639
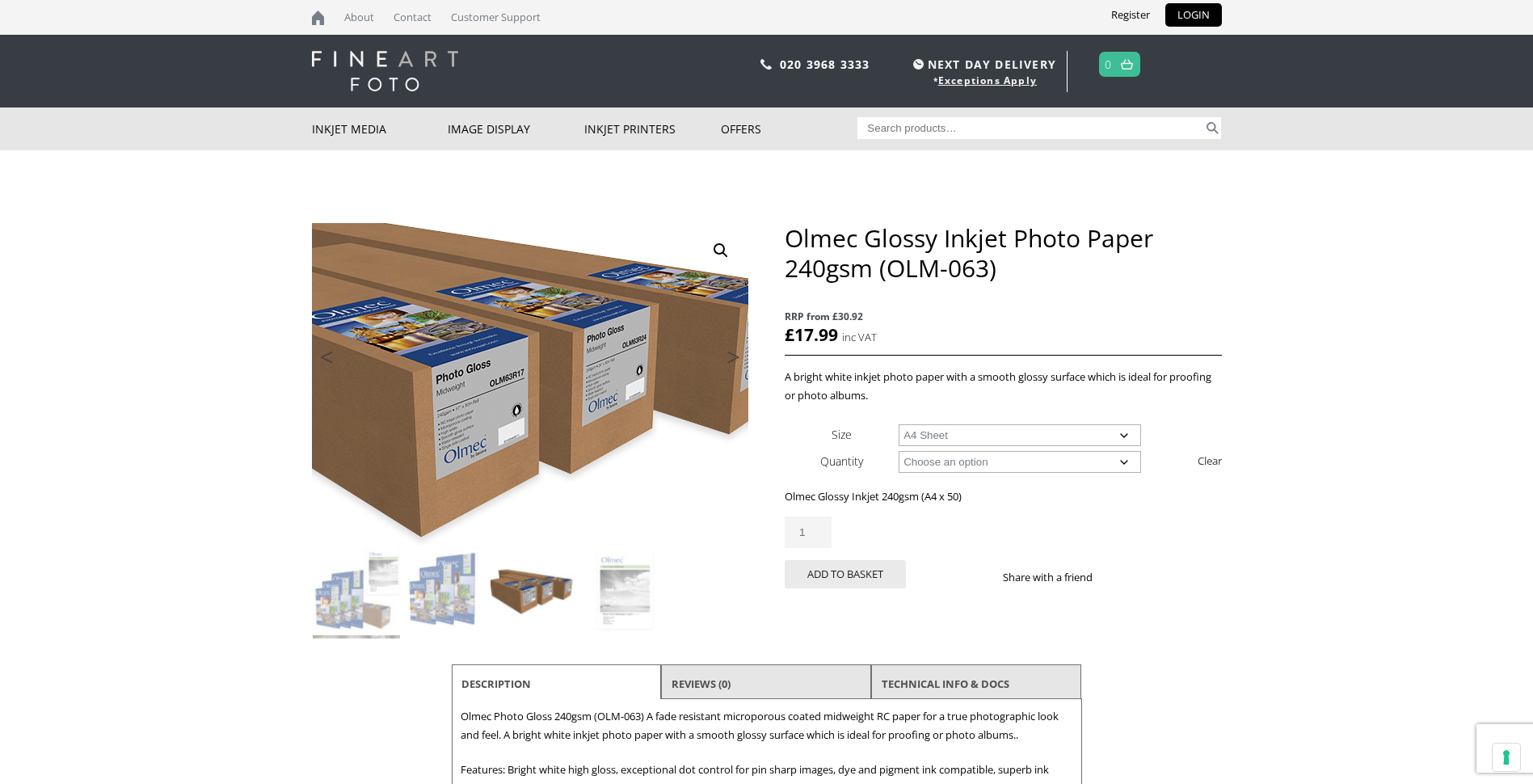
click at [545, 406] on img at bounding box center [516, 363] width 865 height 639
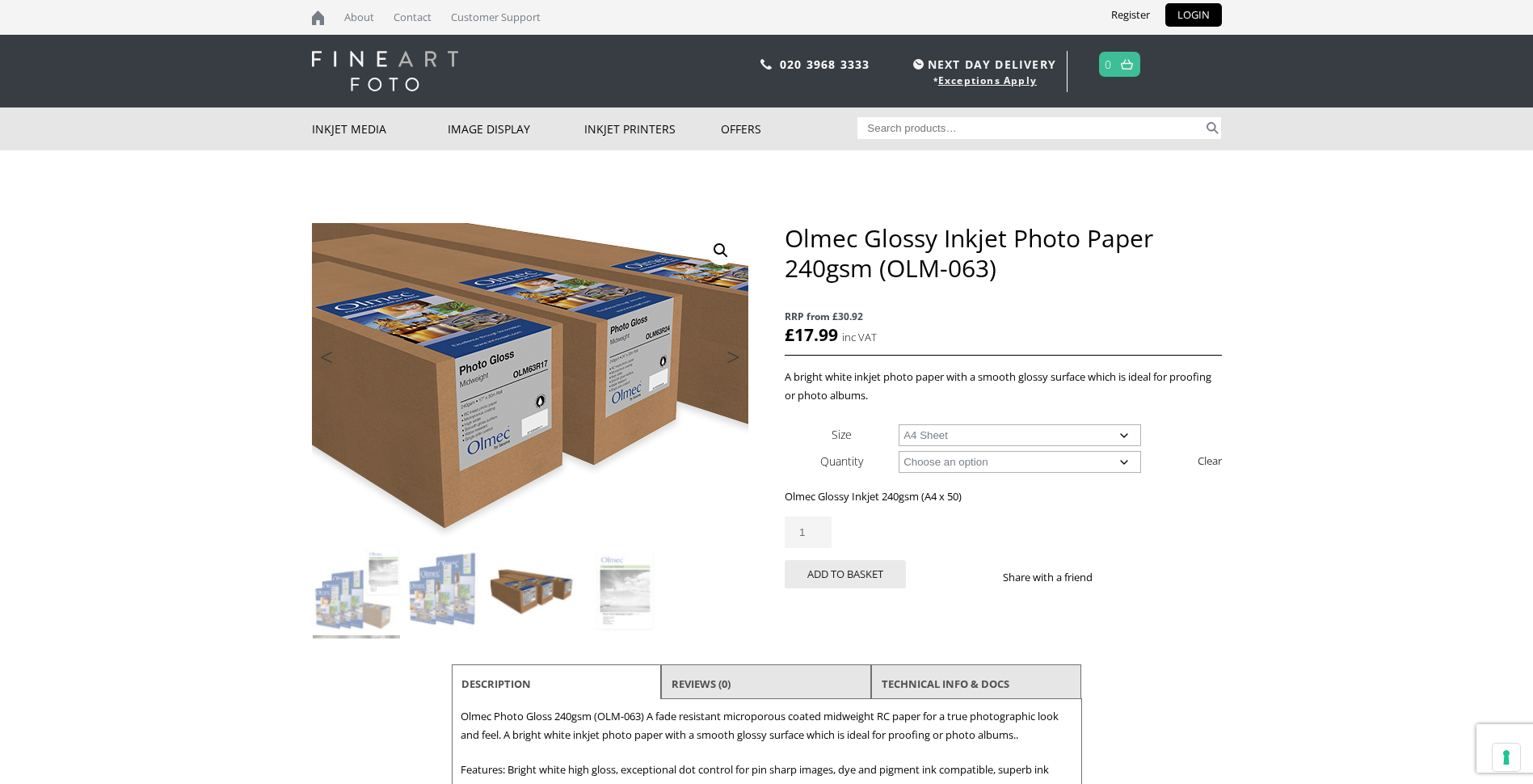
click at [521, 415] on img at bounding box center [540, 354] width 865 height 639
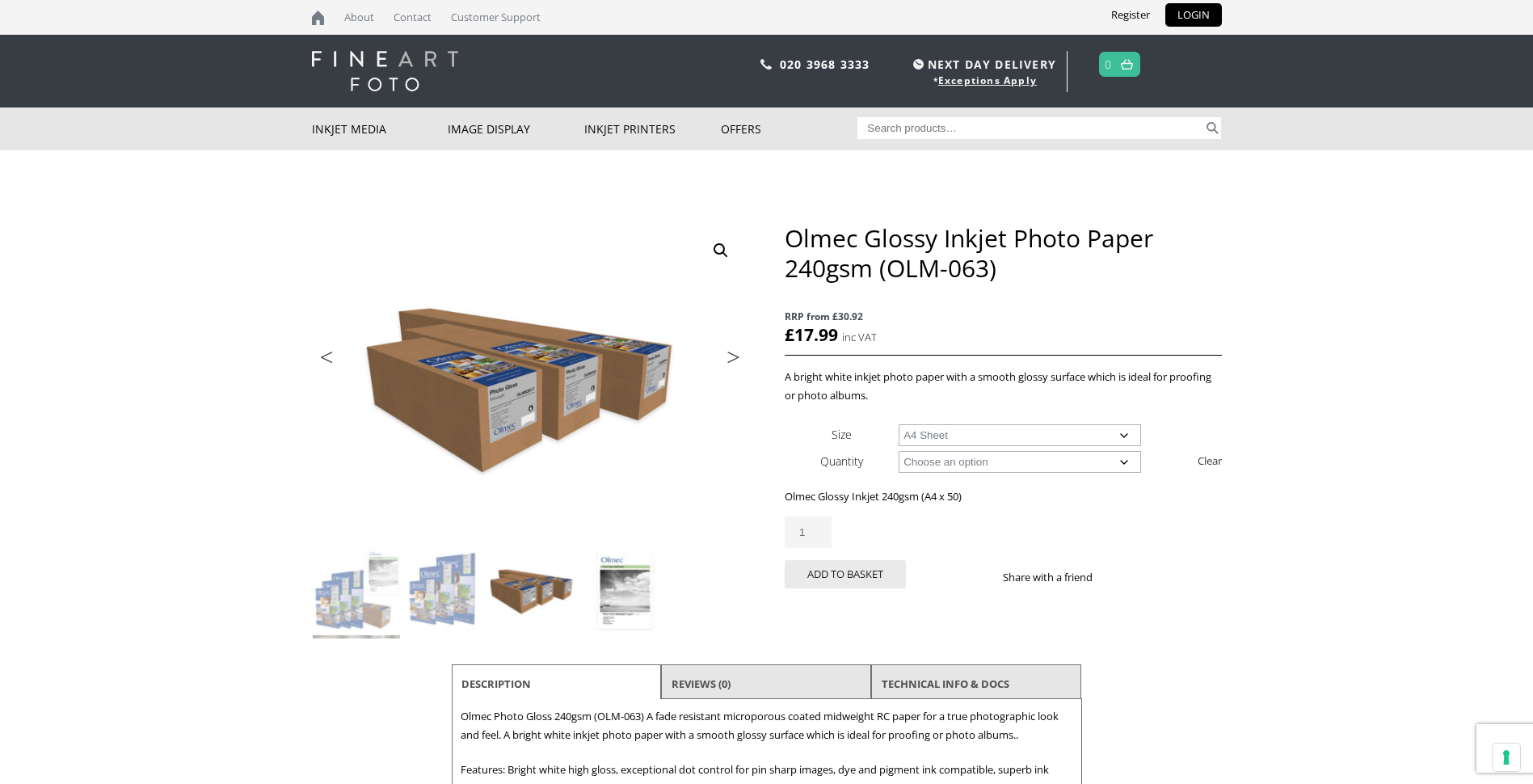
click at [652, 591] on img at bounding box center [623, 590] width 88 height 88
